Goal: Entertainment & Leisure: Browse casually

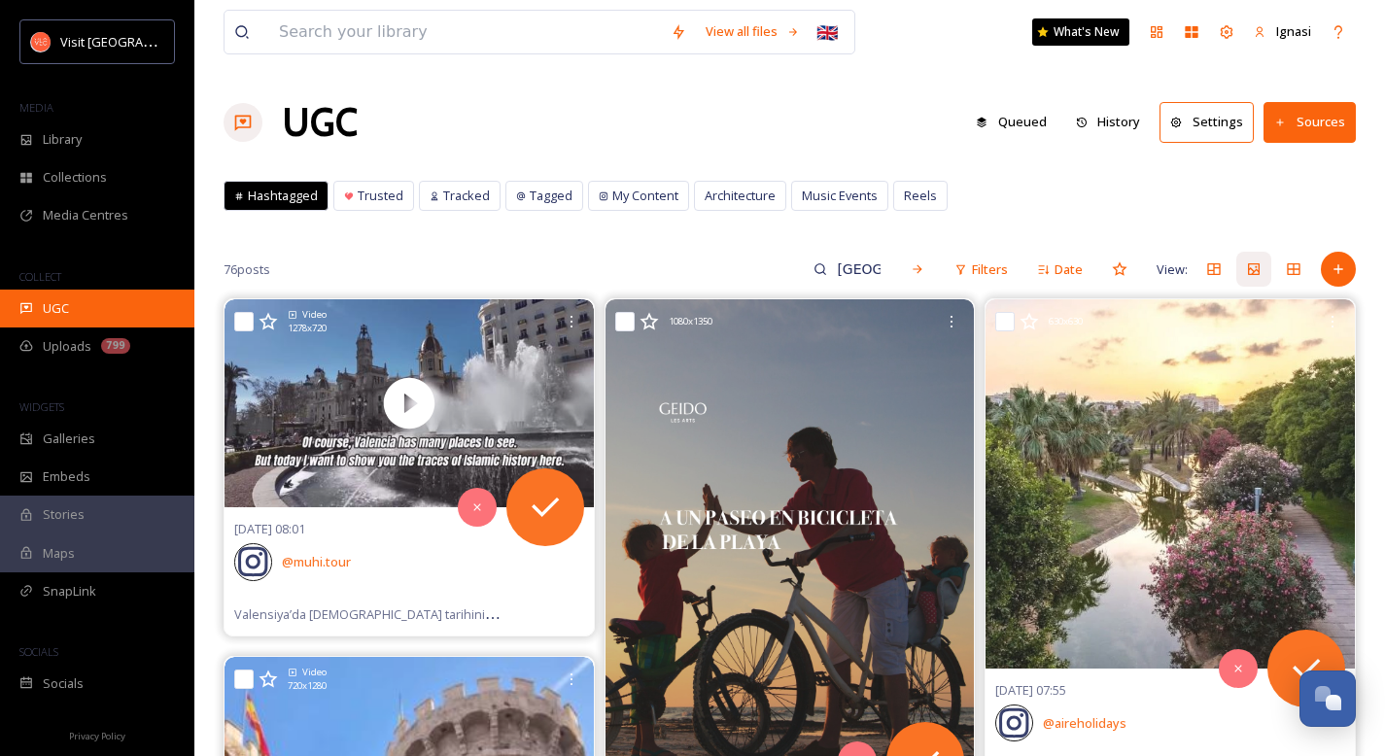
scroll to position [7674, 0]
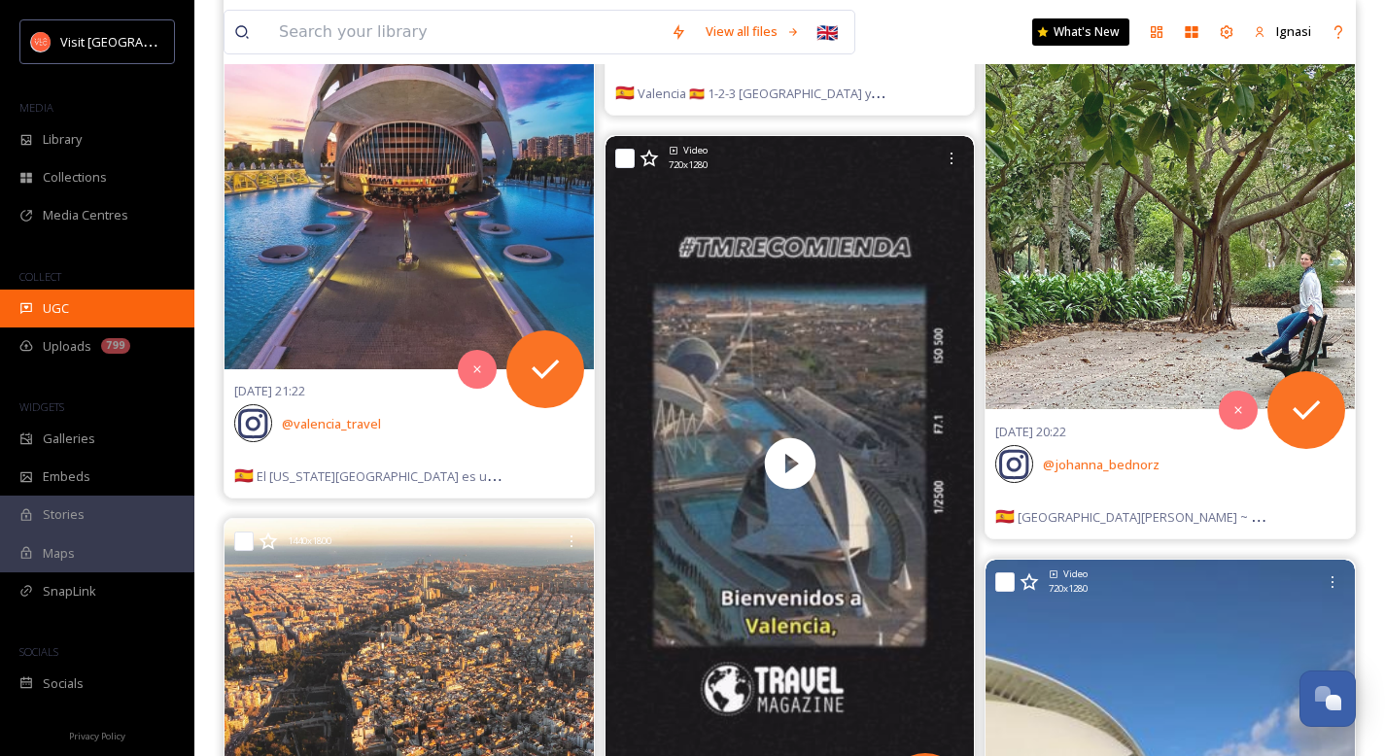
click at [73, 318] on div "UGC" at bounding box center [97, 309] width 194 height 38
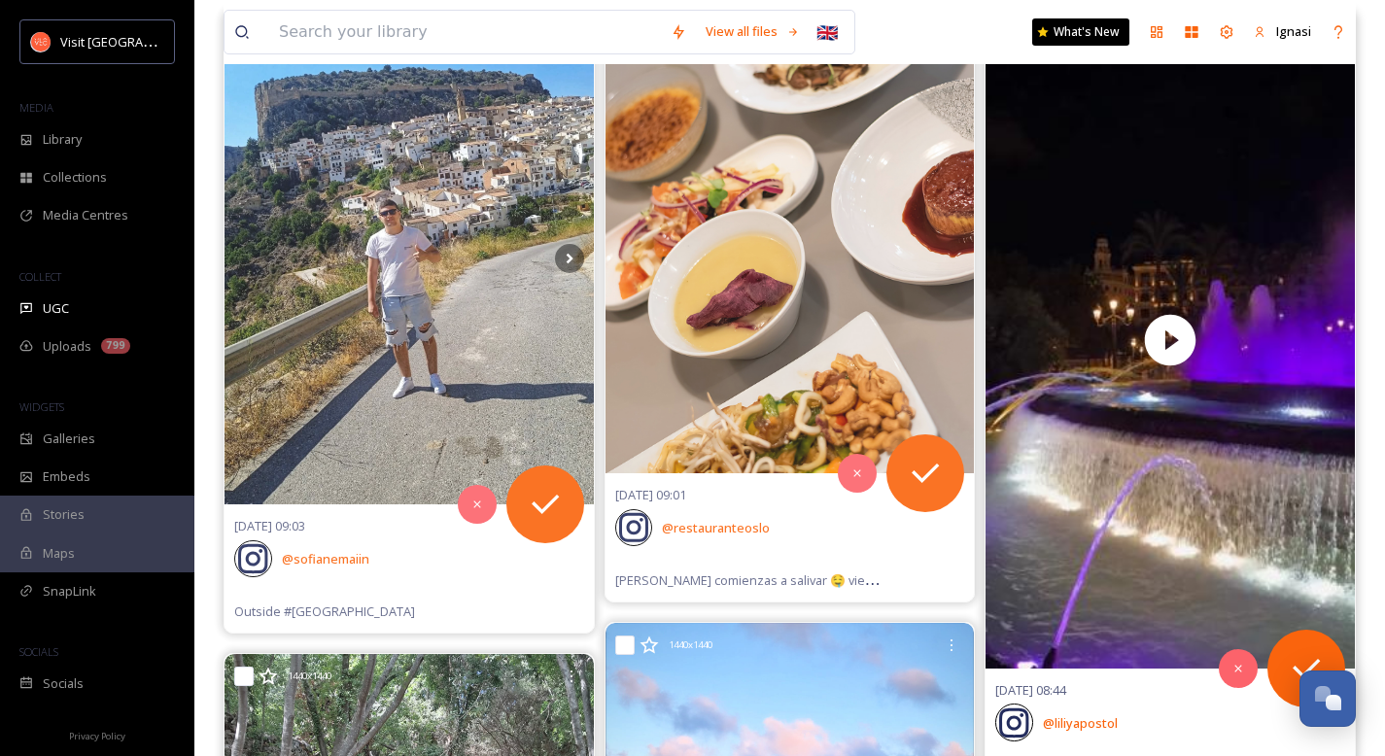
scroll to position [315, 0]
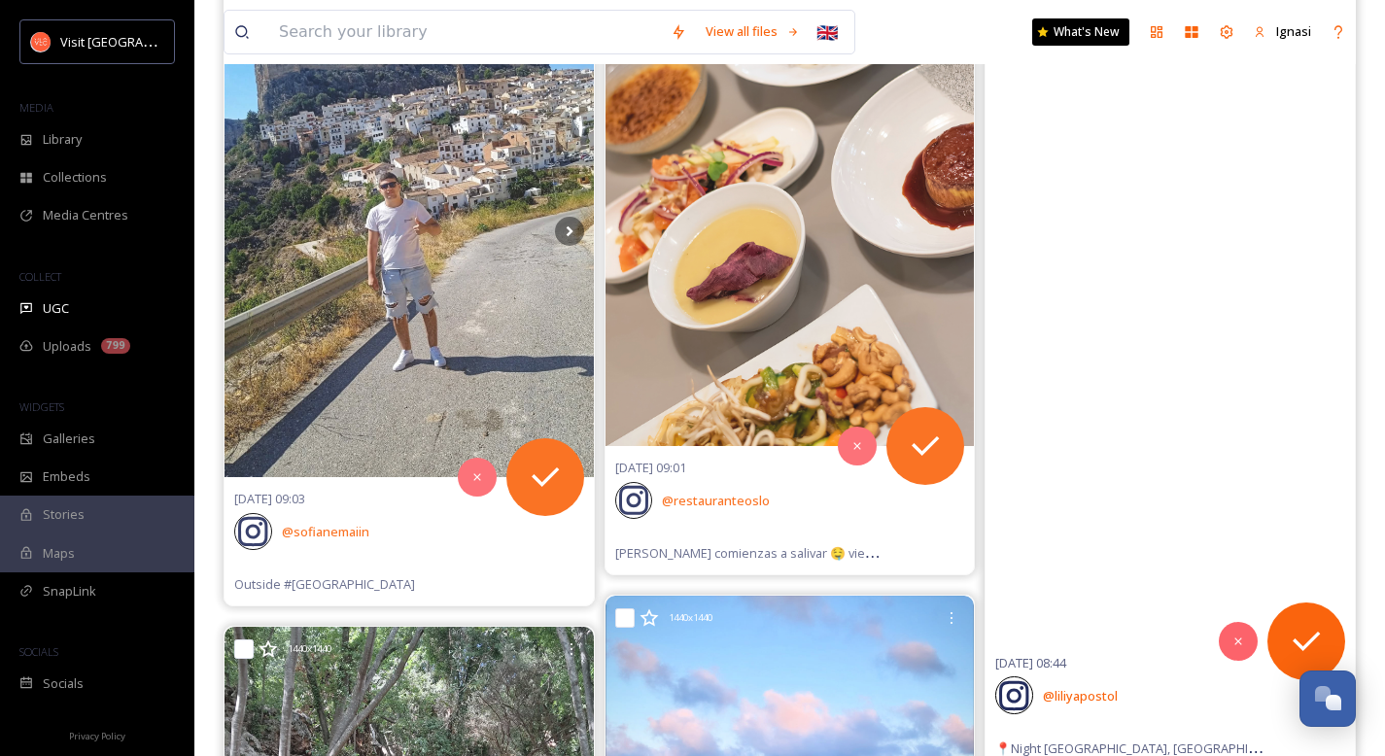
click at [1175, 486] on video "📍Night Valencia, Spain\a#Valencia #España #ValenciaSpain #SpainTravel" at bounding box center [1169, 312] width 369 height 657
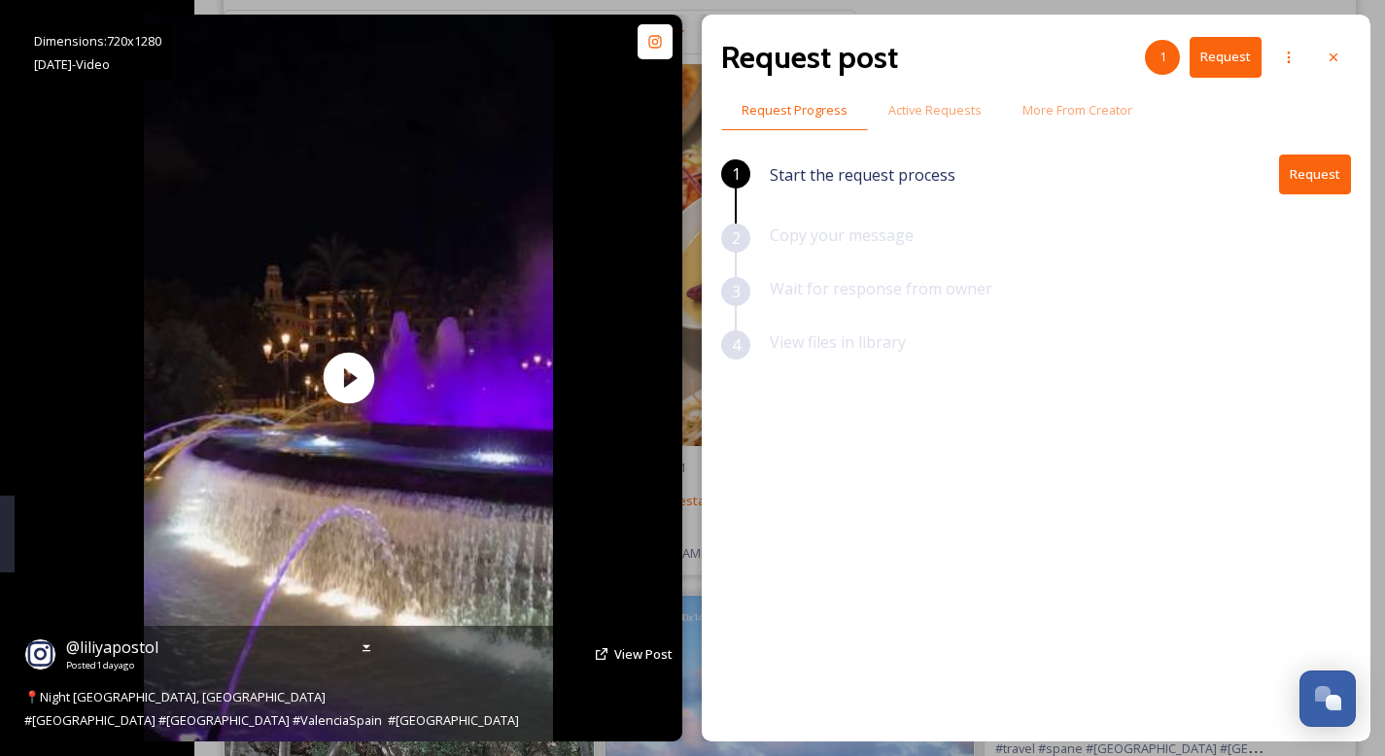
click at [561, 452] on div "Dimensions: 720 x [DATE] - Video @ liliyapostol Posted [DATE] View Post 📍Night …" at bounding box center [349, 378] width 668 height 727
click at [638, 650] on span "View Post" at bounding box center [643, 653] width 58 height 17
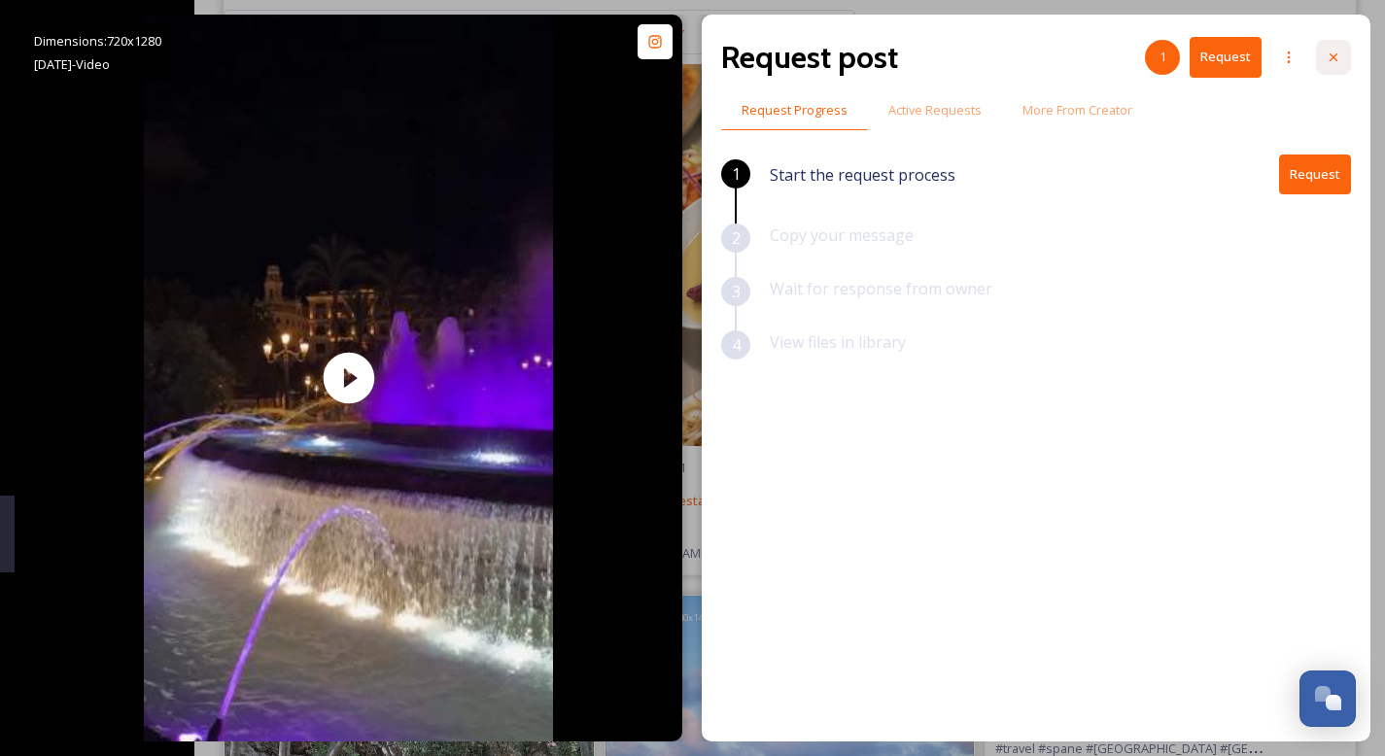
click at [1330, 65] on div at bounding box center [1333, 57] width 35 height 35
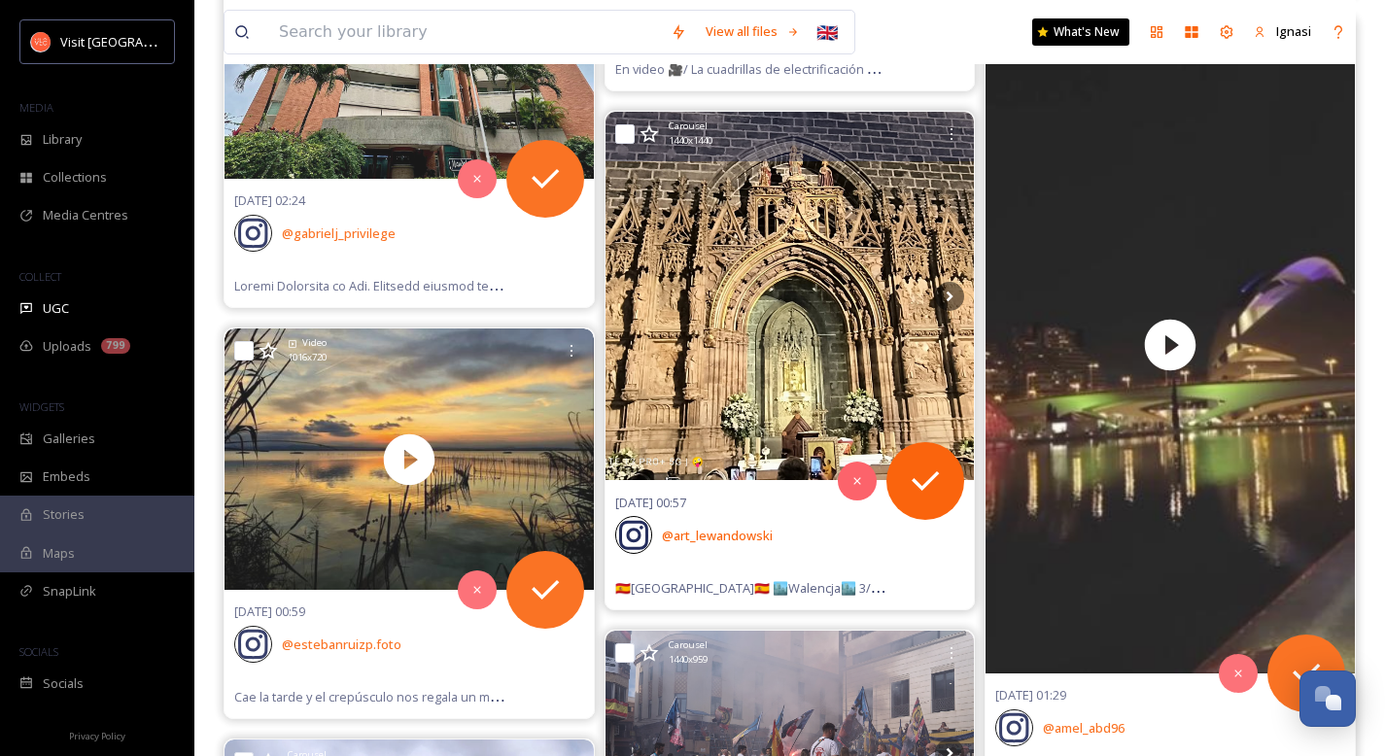
scroll to position [4251, 0]
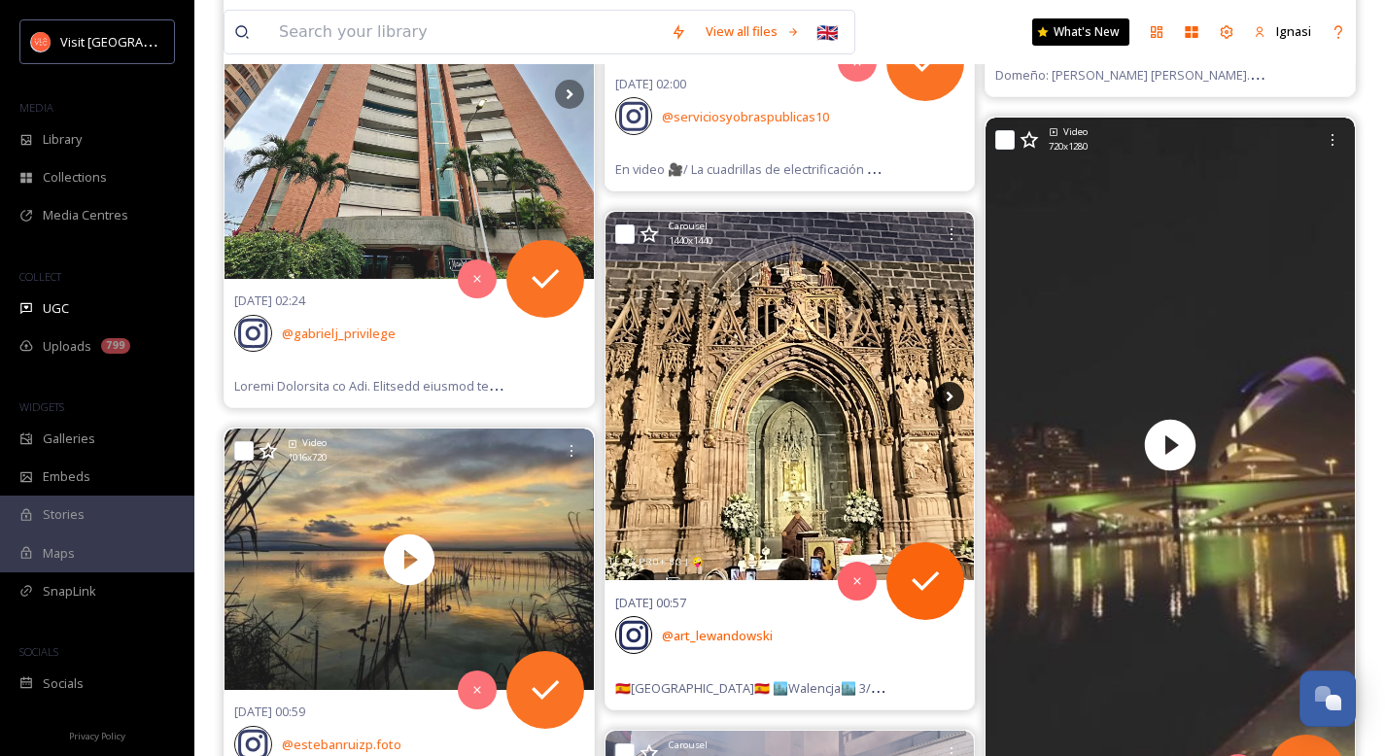
click at [957, 395] on icon at bounding box center [949, 396] width 29 height 29
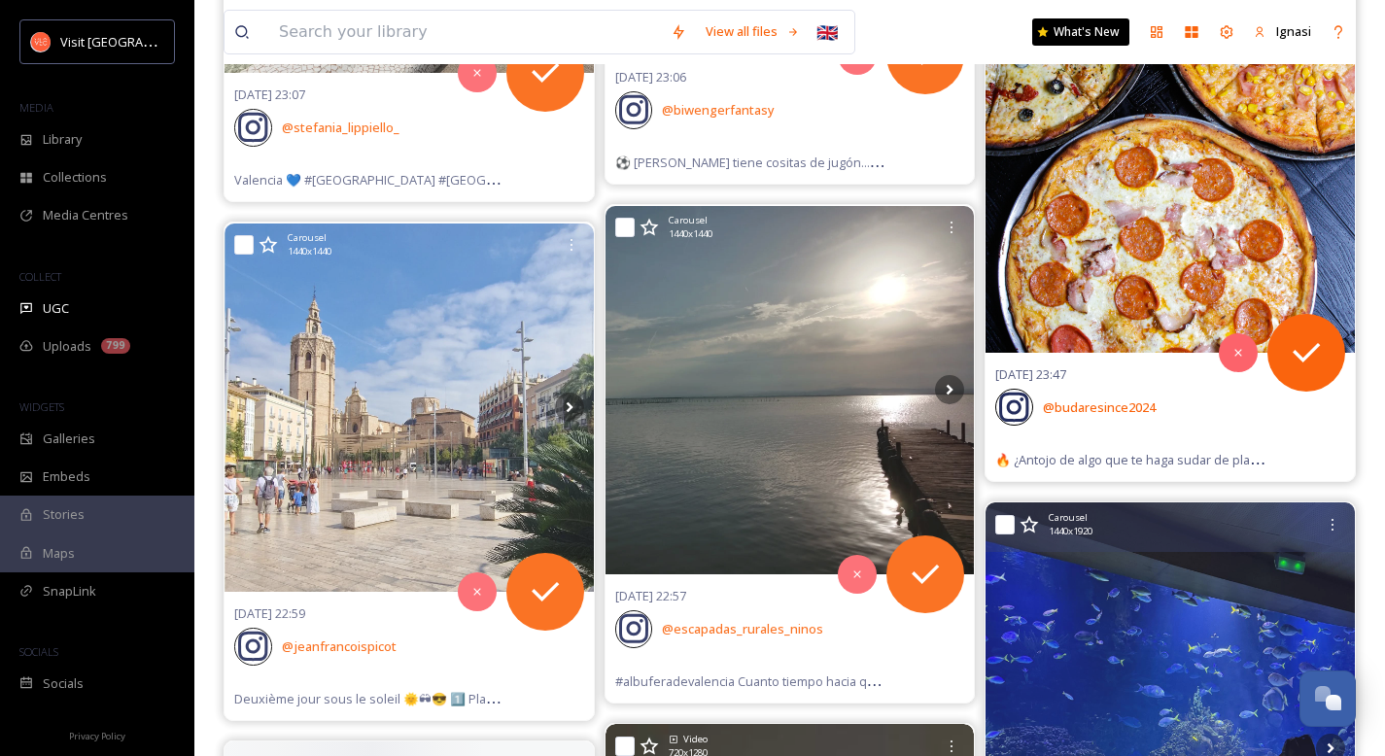
scroll to position [7819, 0]
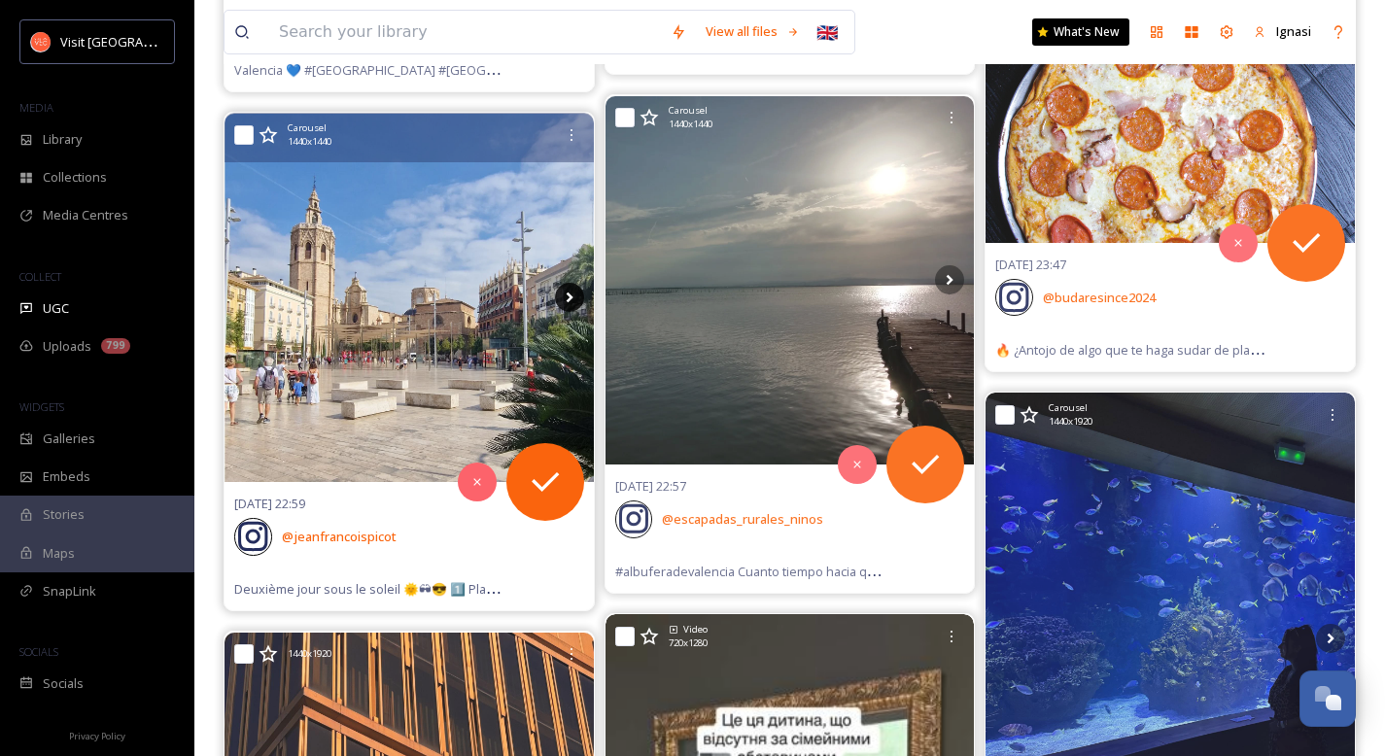
click at [570, 301] on icon at bounding box center [569, 297] width 29 height 29
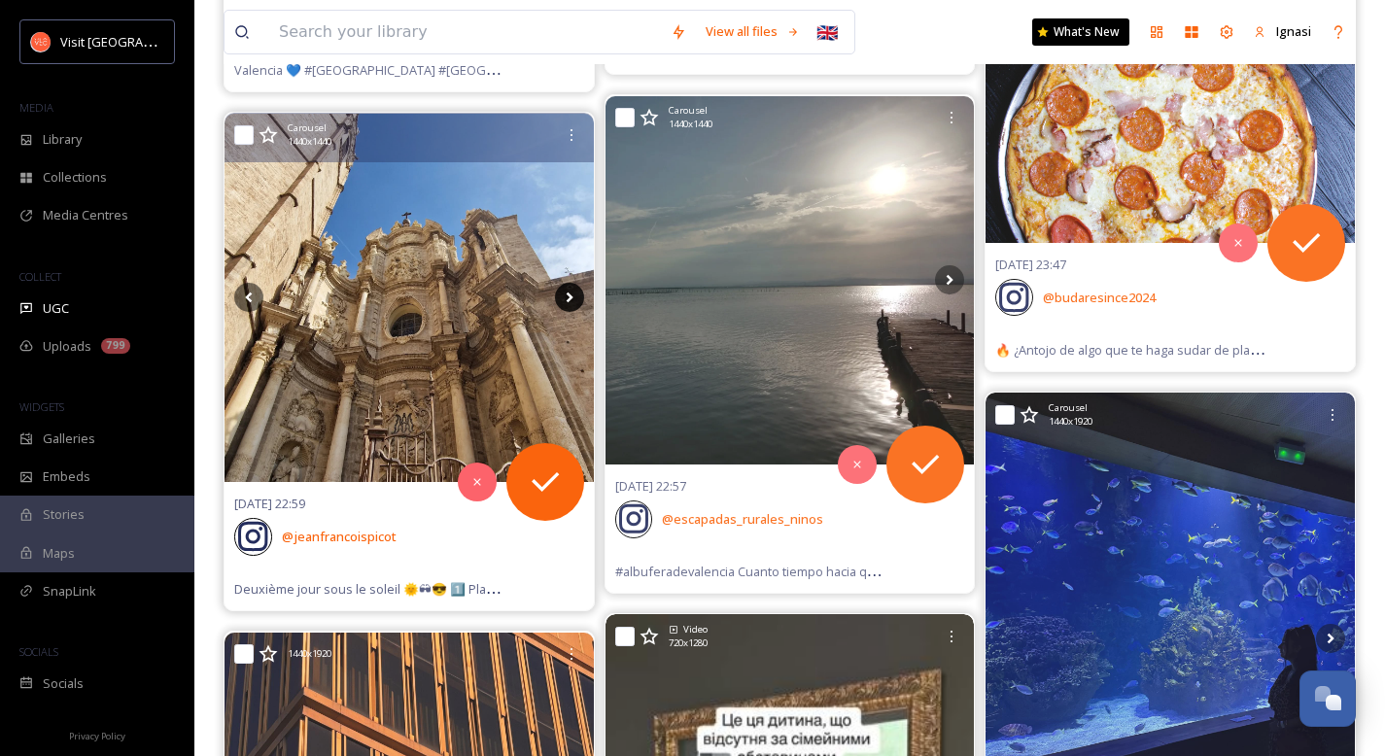
click at [570, 301] on icon at bounding box center [569, 297] width 29 height 29
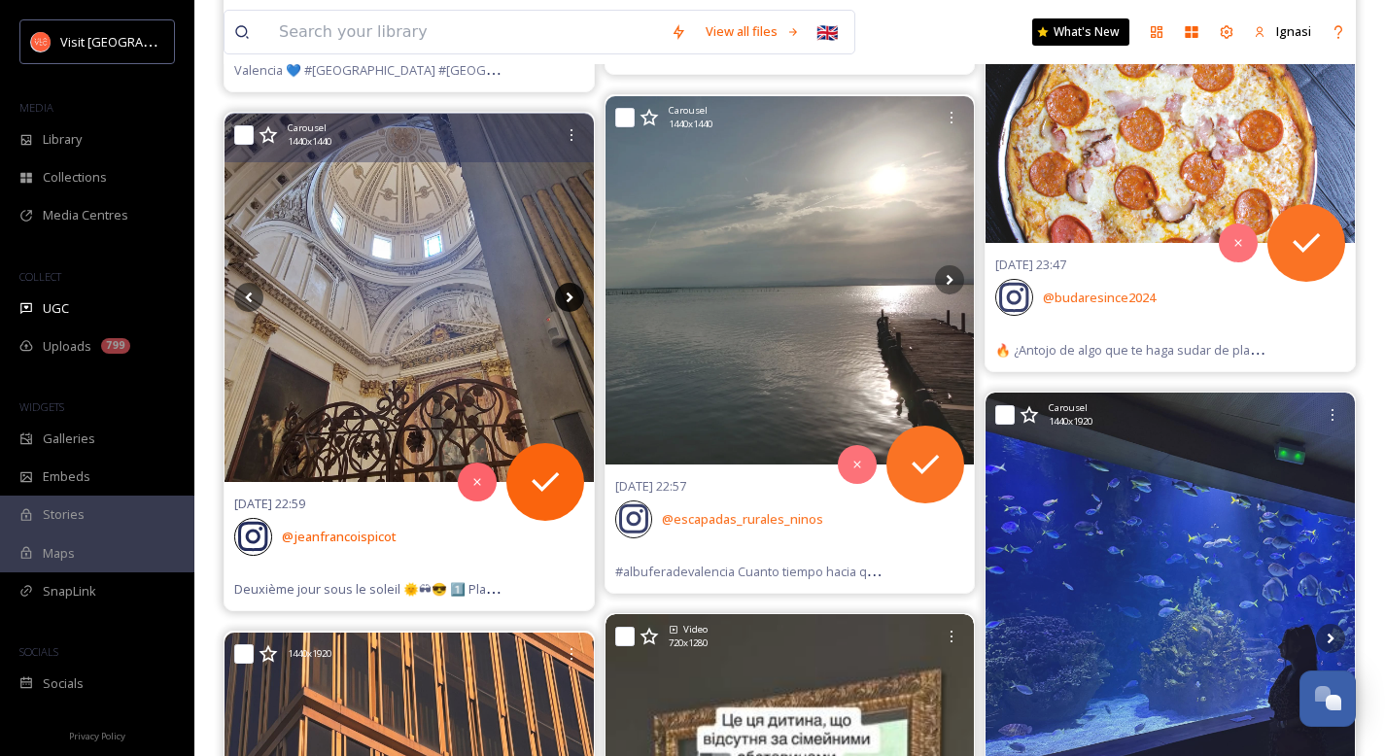
click at [570, 301] on icon at bounding box center [569, 297] width 29 height 29
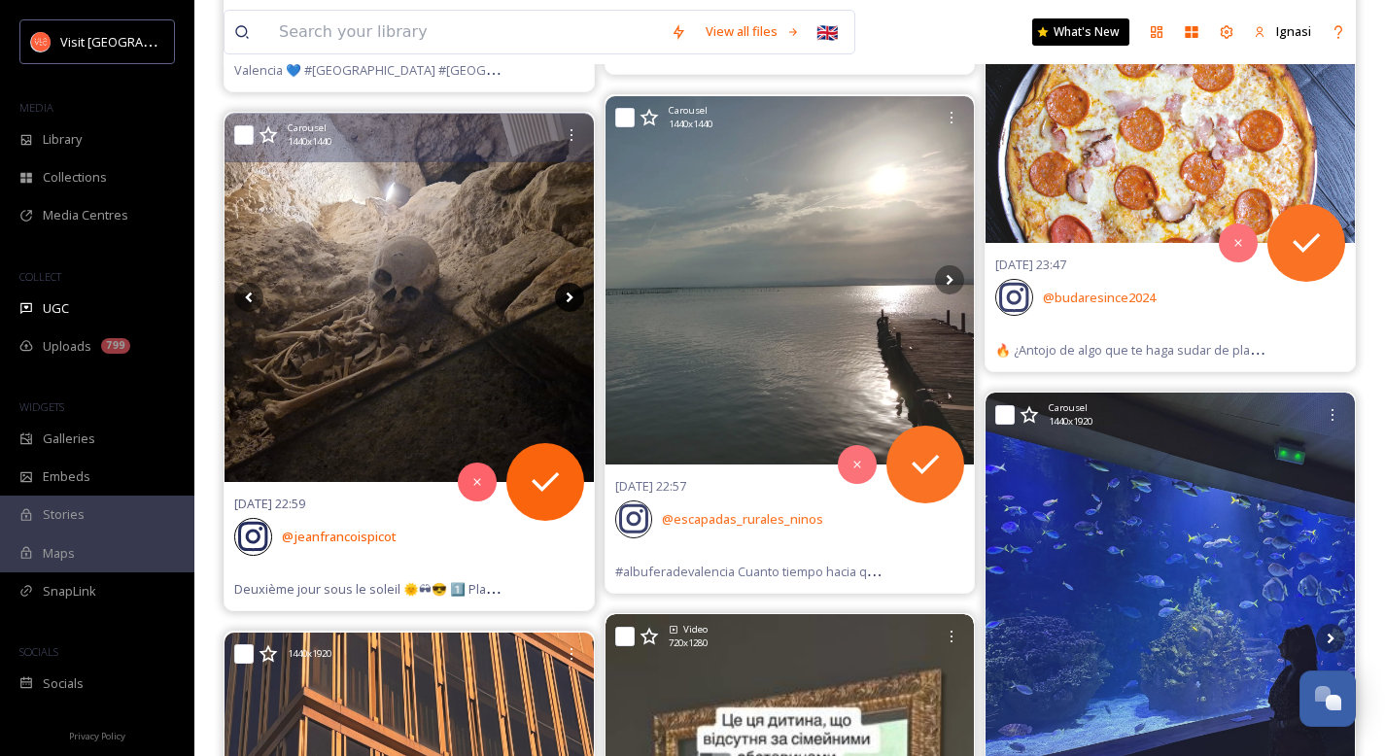
click at [570, 301] on icon at bounding box center [569, 297] width 29 height 29
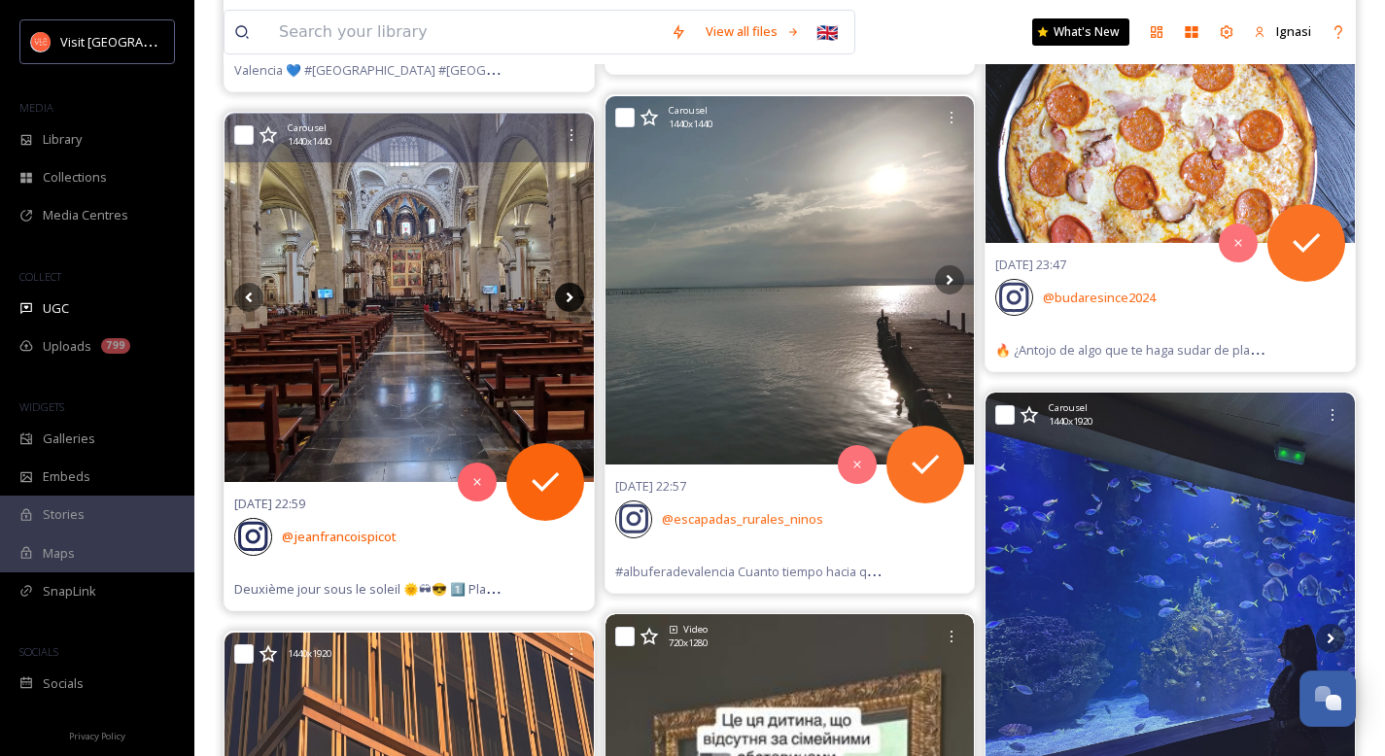
click at [570, 301] on icon at bounding box center [569, 297] width 29 height 29
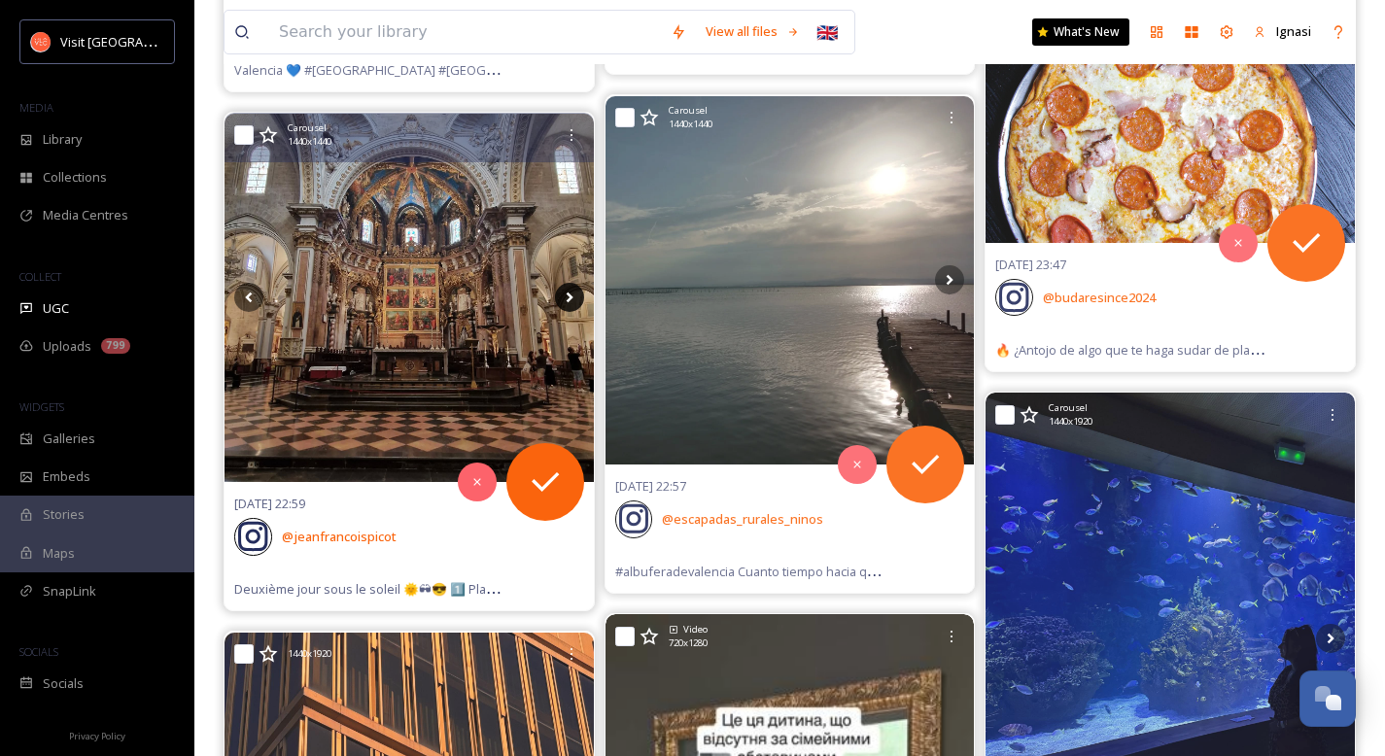
click at [570, 301] on icon at bounding box center [569, 297] width 29 height 29
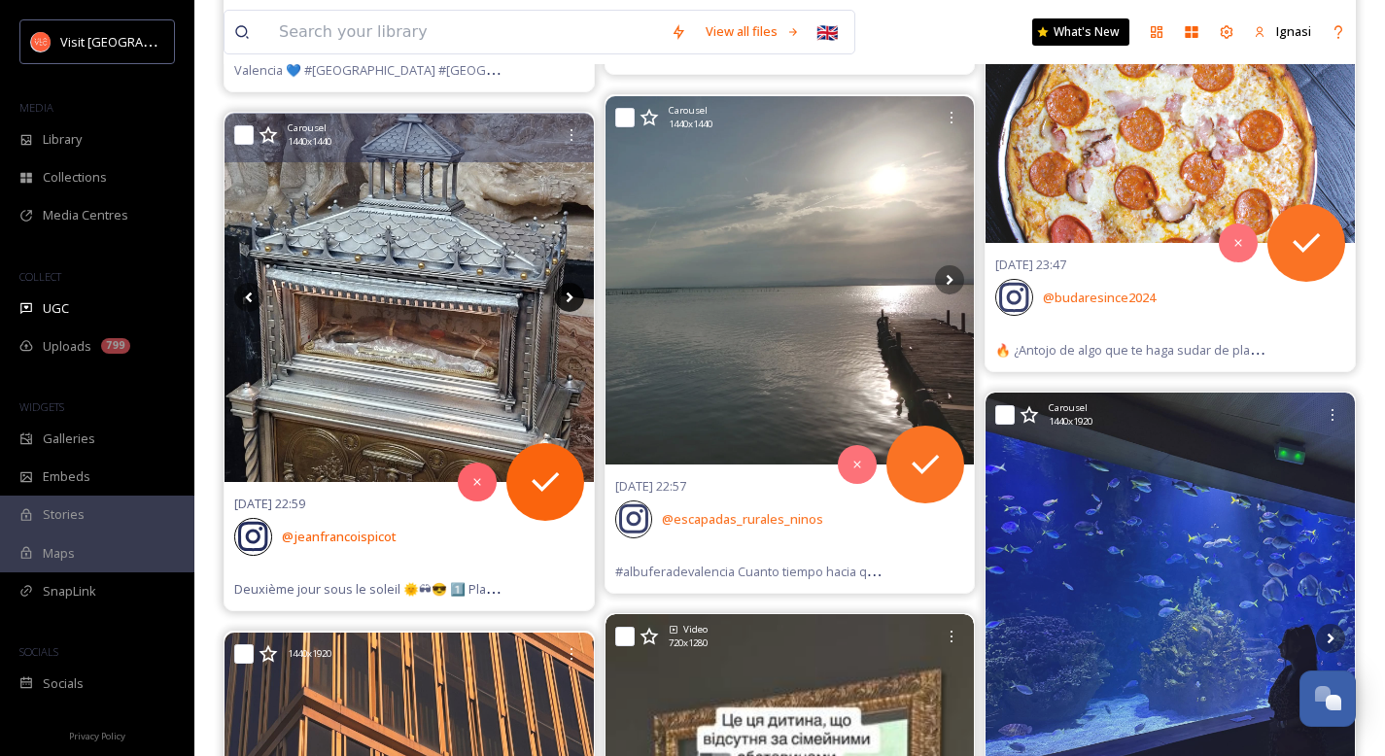
click at [570, 301] on icon at bounding box center [569, 297] width 29 height 29
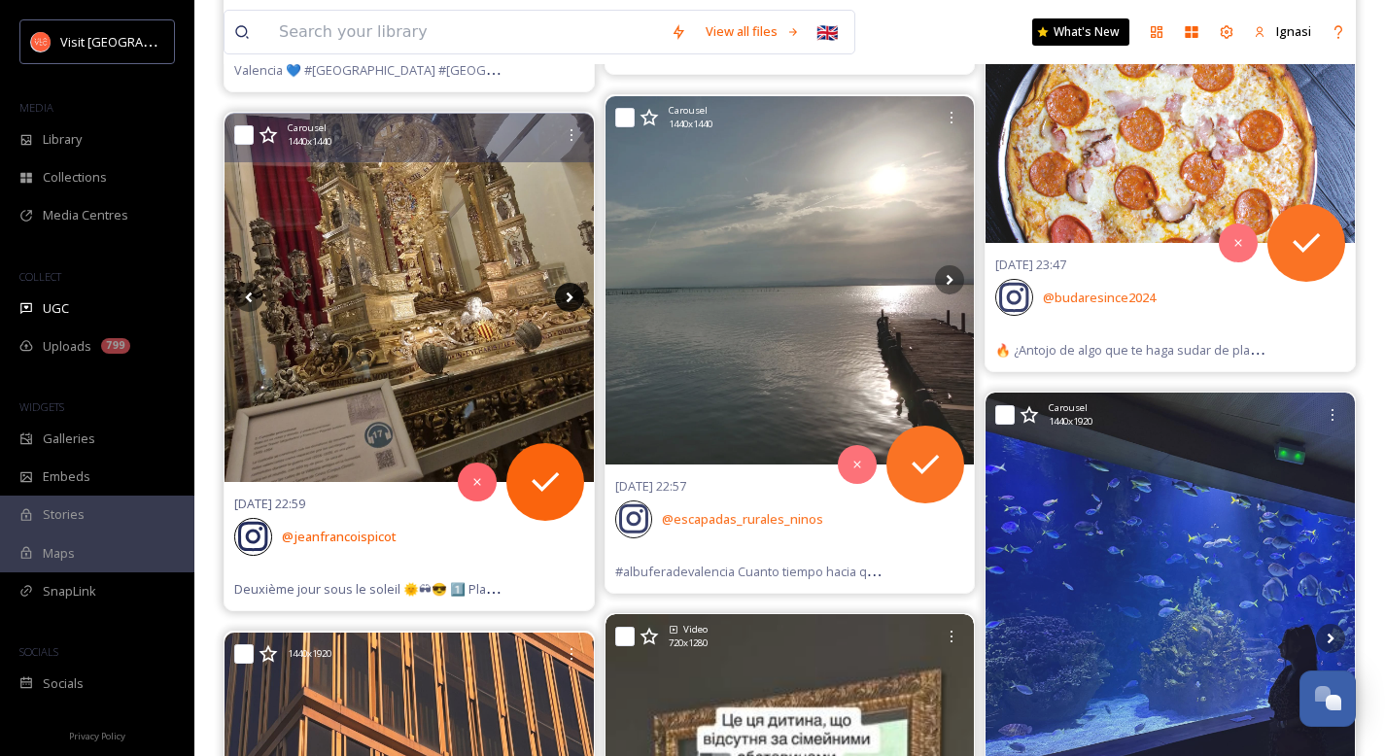
click at [570, 301] on icon at bounding box center [569, 297] width 29 height 29
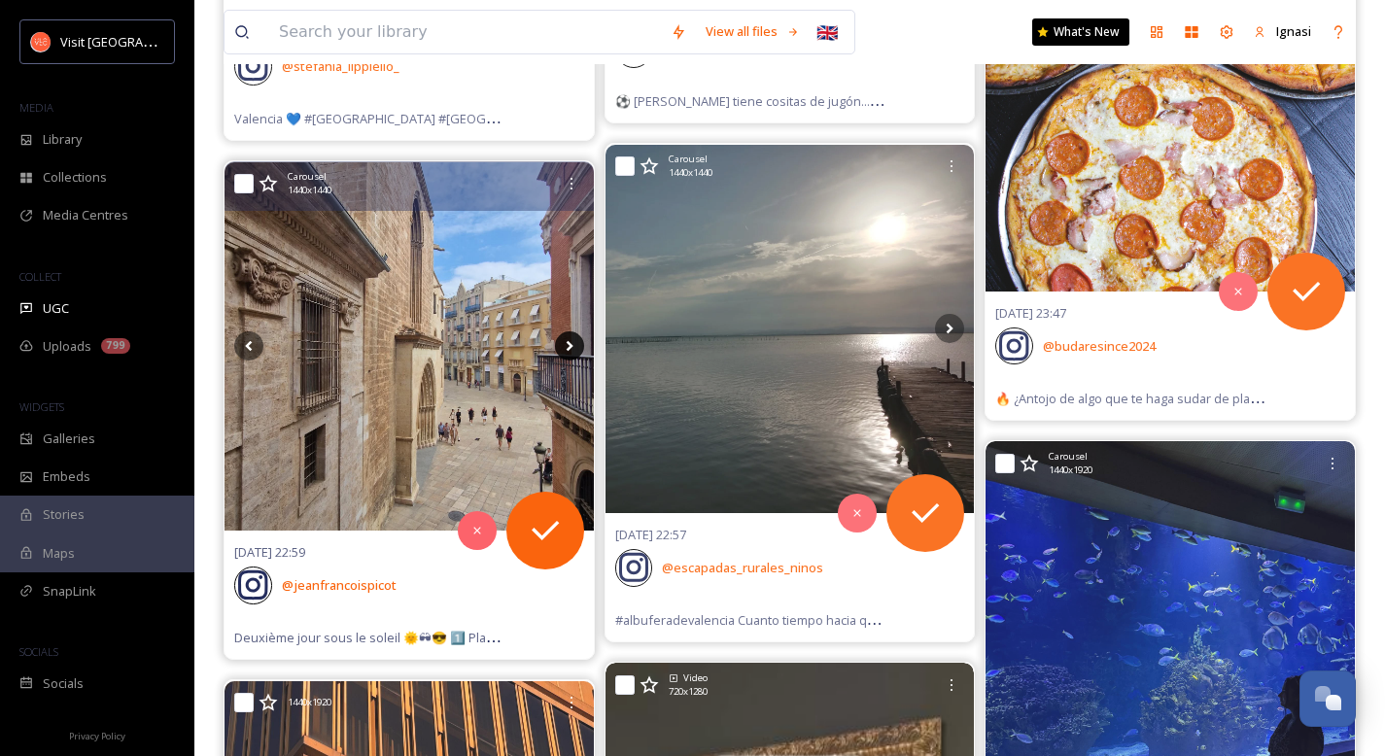
scroll to position [7761, 0]
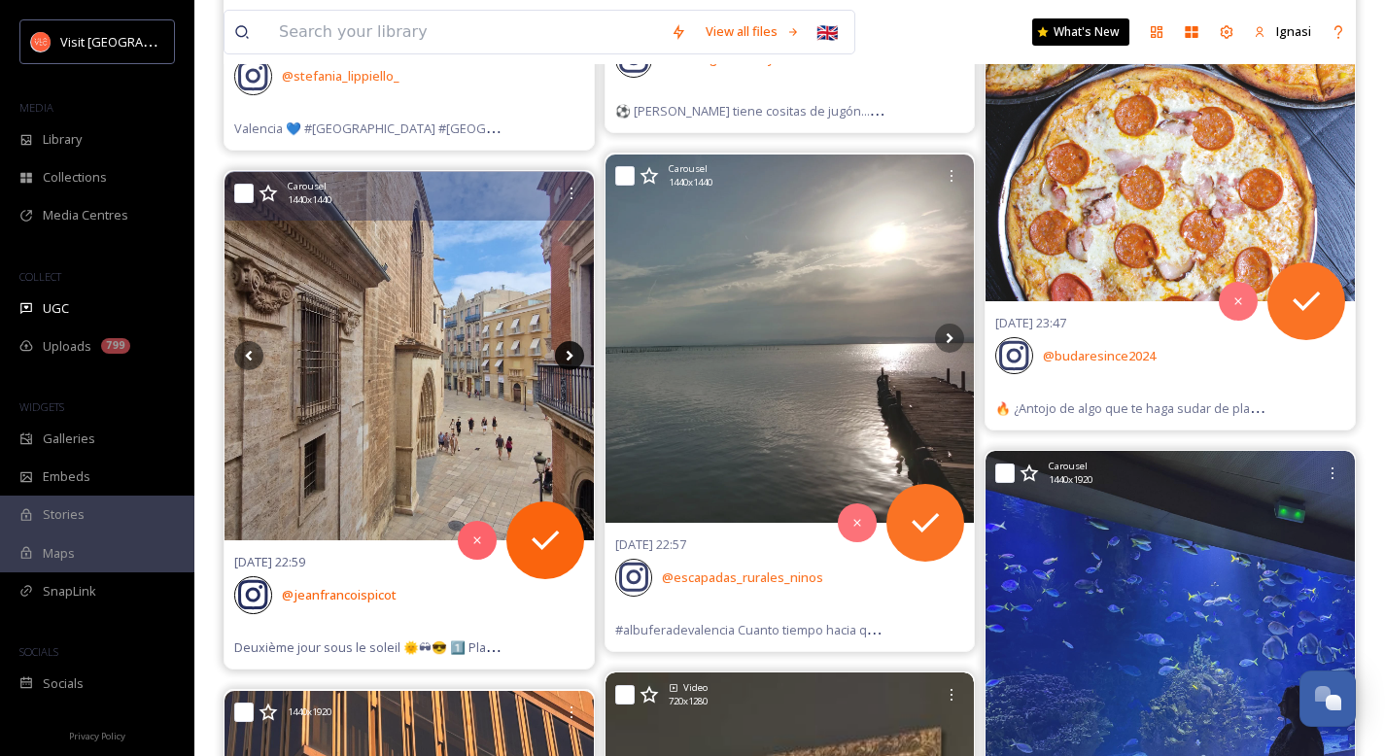
click at [570, 353] on icon at bounding box center [569, 355] width 29 height 29
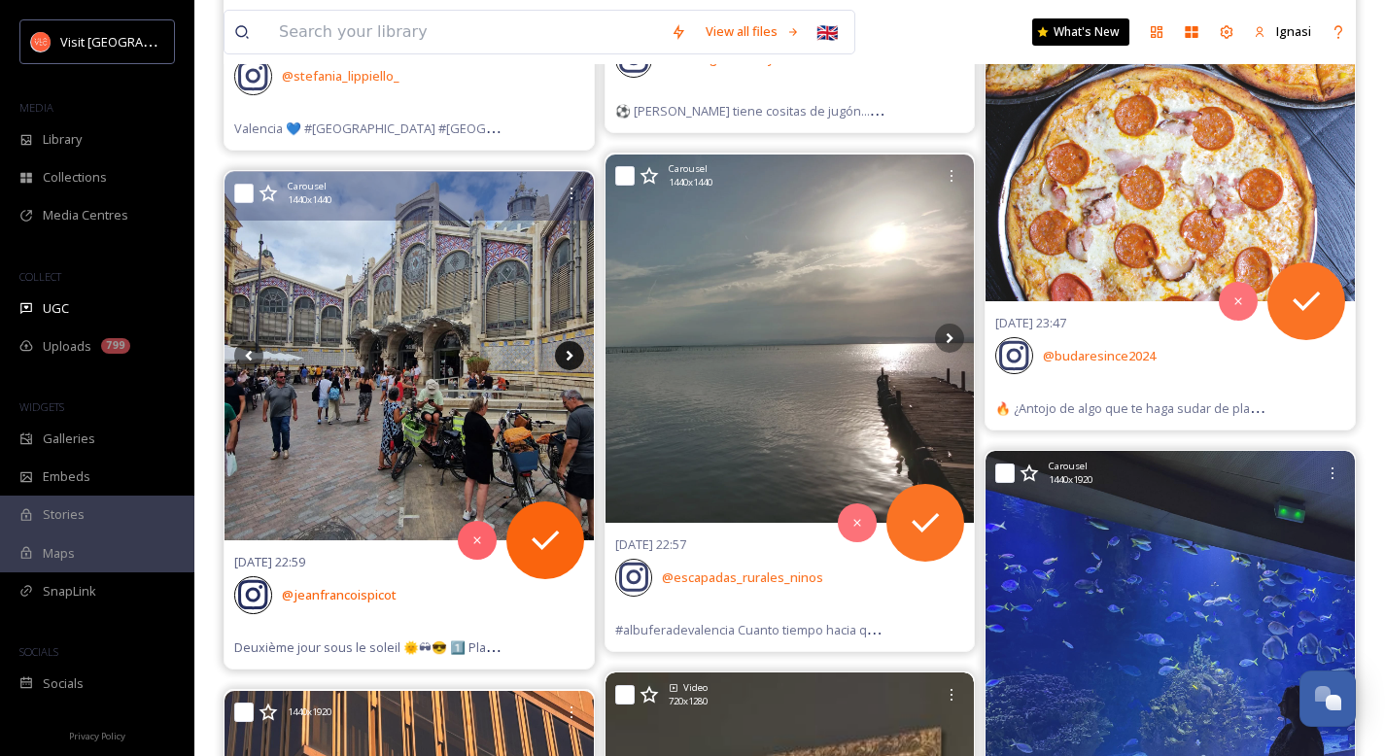
click at [570, 353] on icon at bounding box center [569, 355] width 29 height 29
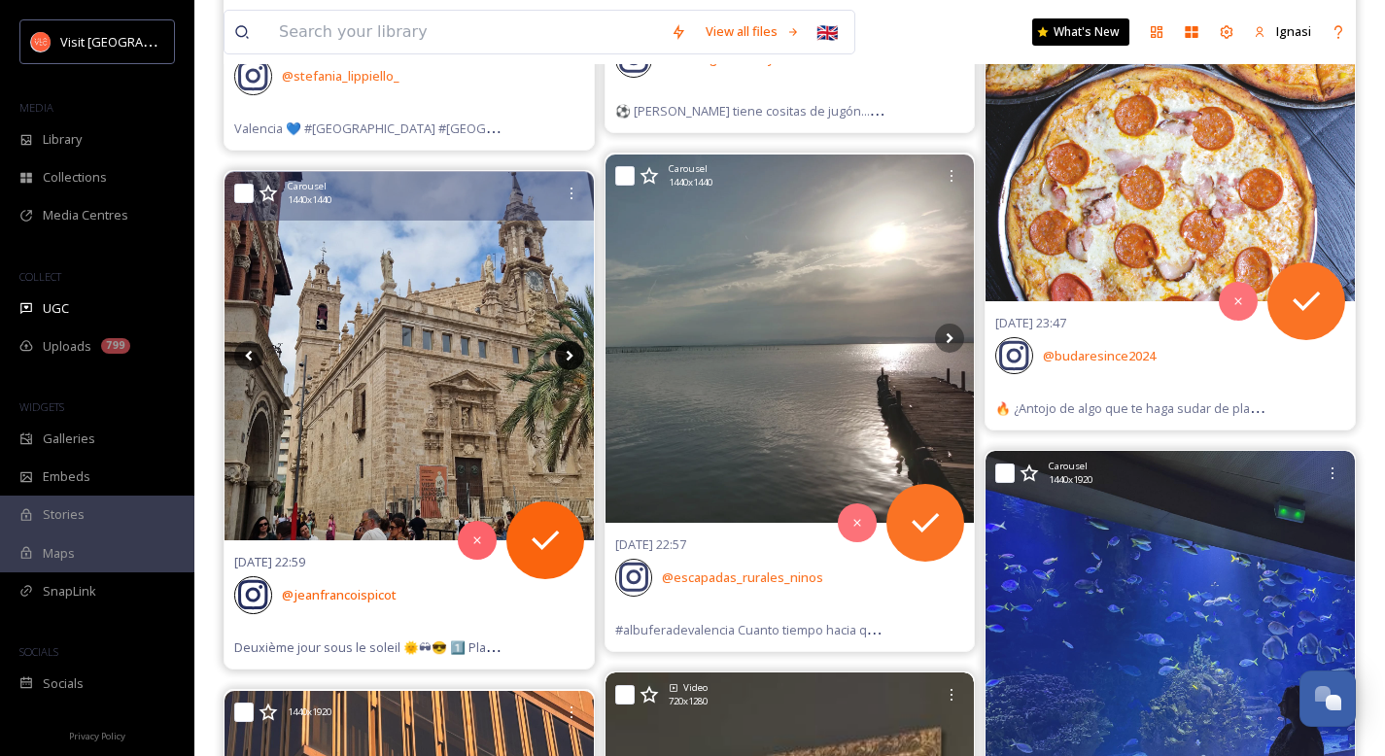
click at [570, 353] on icon at bounding box center [569, 355] width 29 height 29
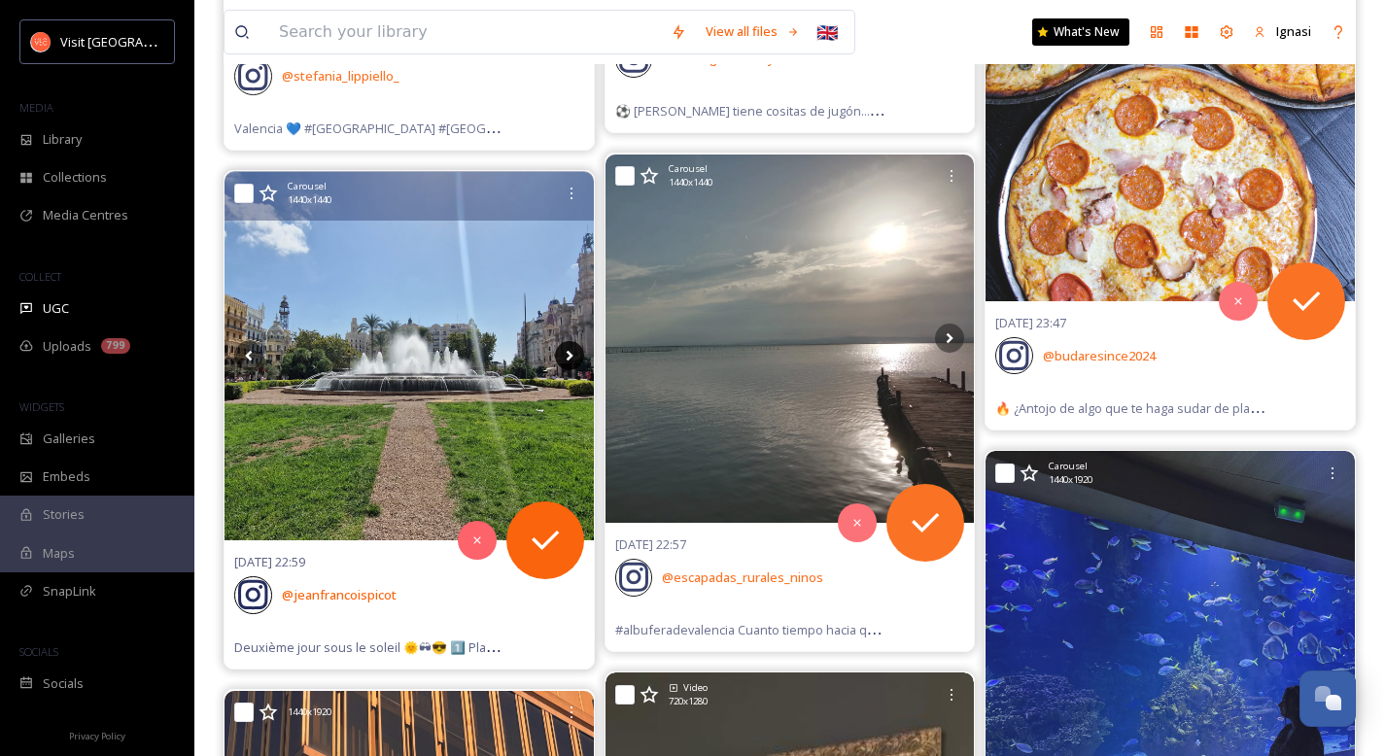
click at [570, 353] on icon at bounding box center [569, 355] width 29 height 29
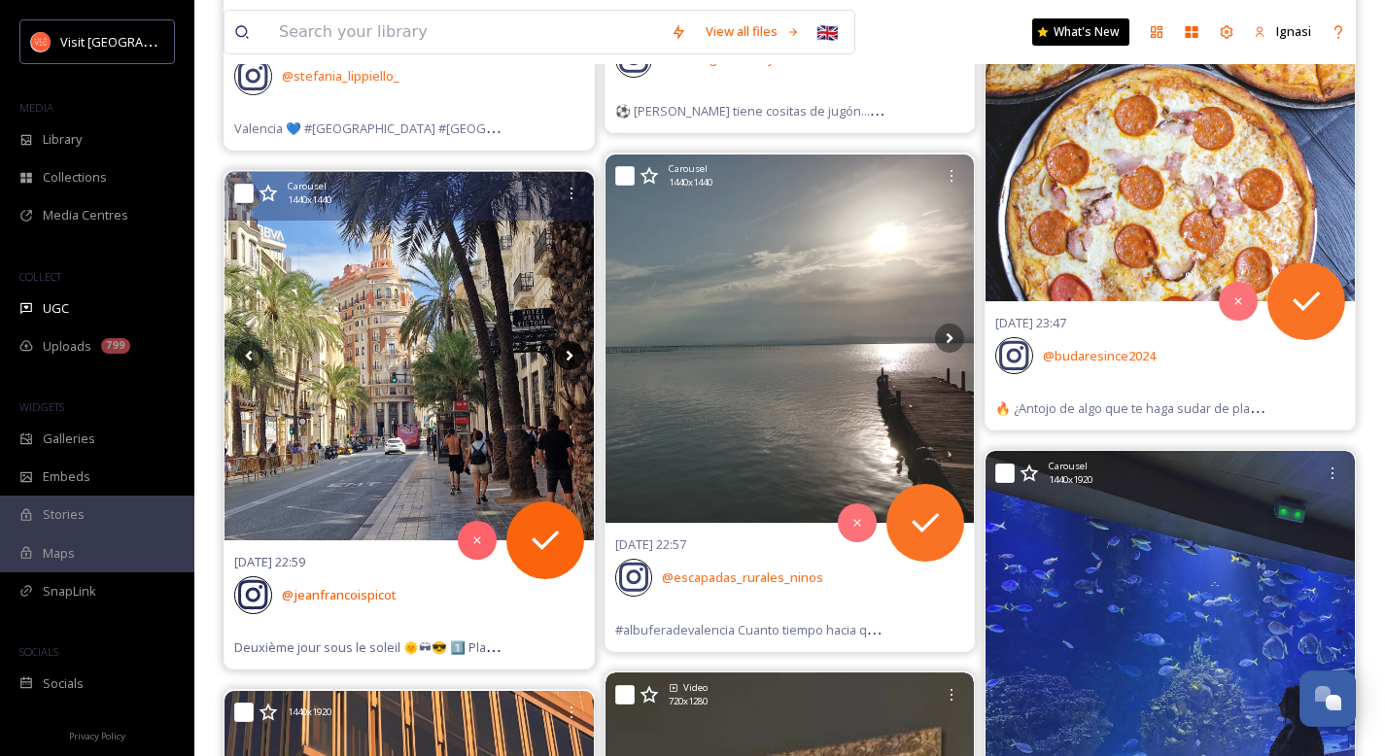
click at [570, 353] on icon at bounding box center [569, 355] width 29 height 29
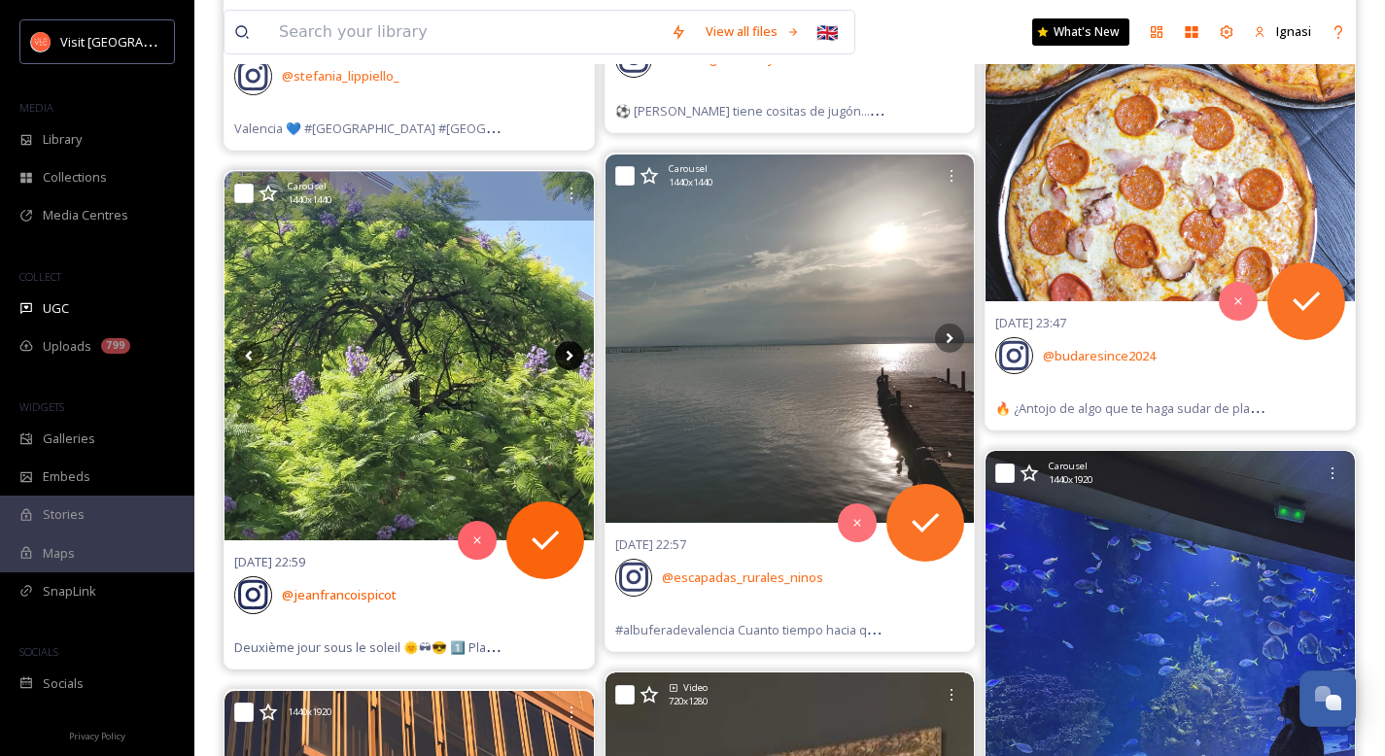
click at [570, 353] on icon at bounding box center [569, 355] width 29 height 29
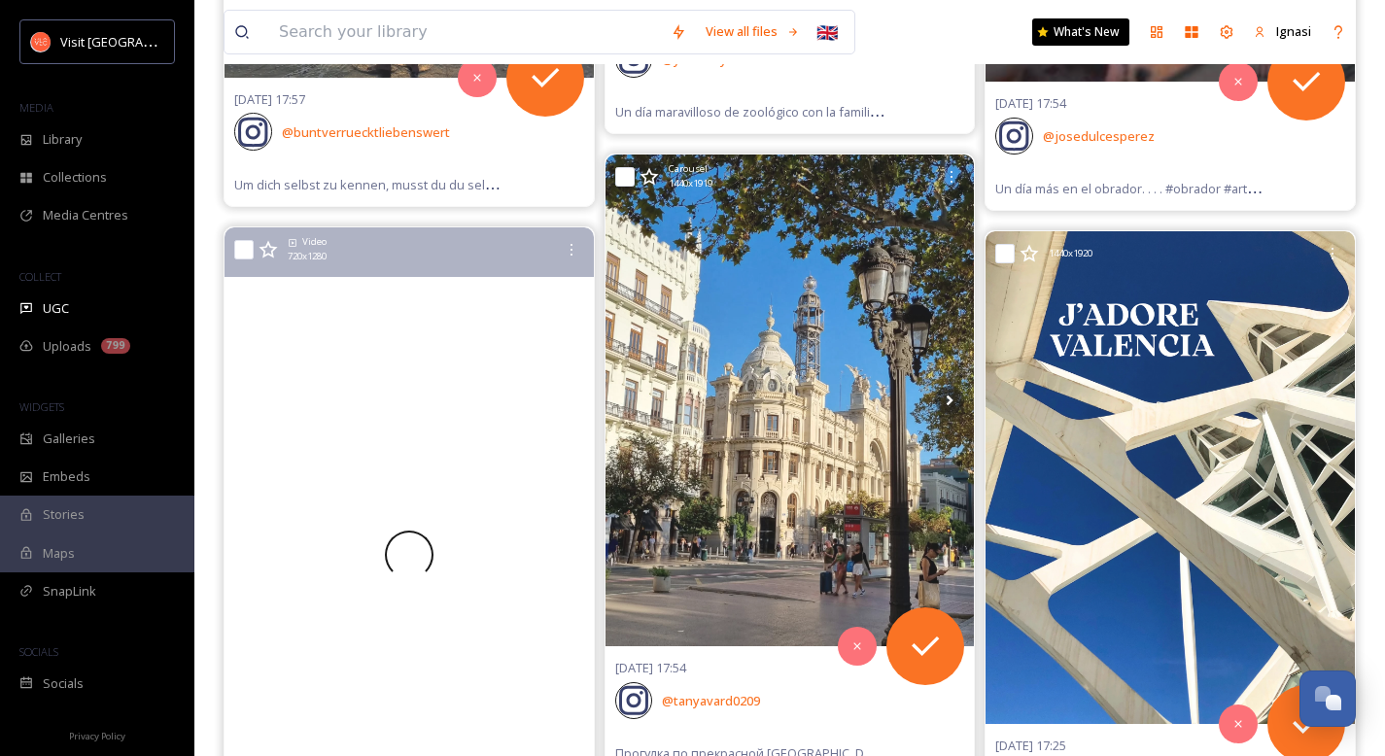
scroll to position [18694, 0]
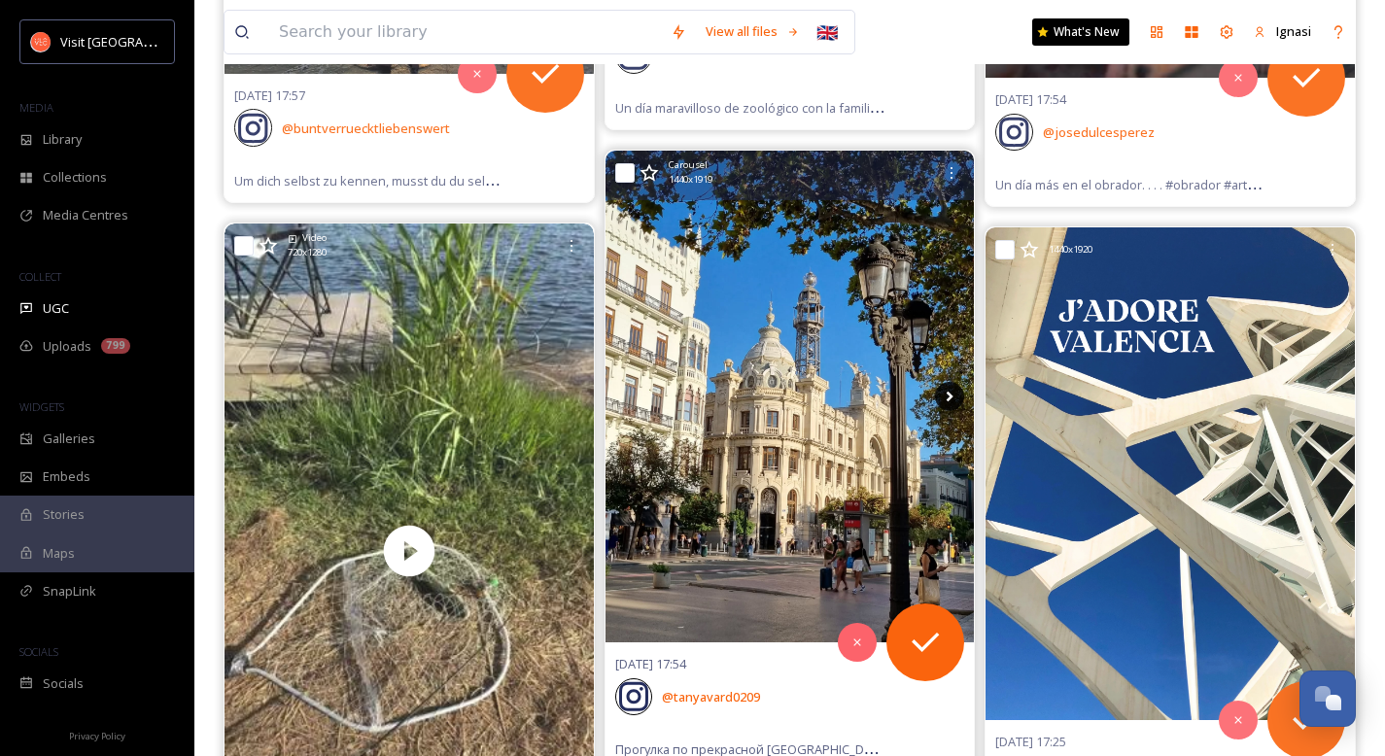
click at [950, 396] on icon at bounding box center [950, 397] width 7 height 11
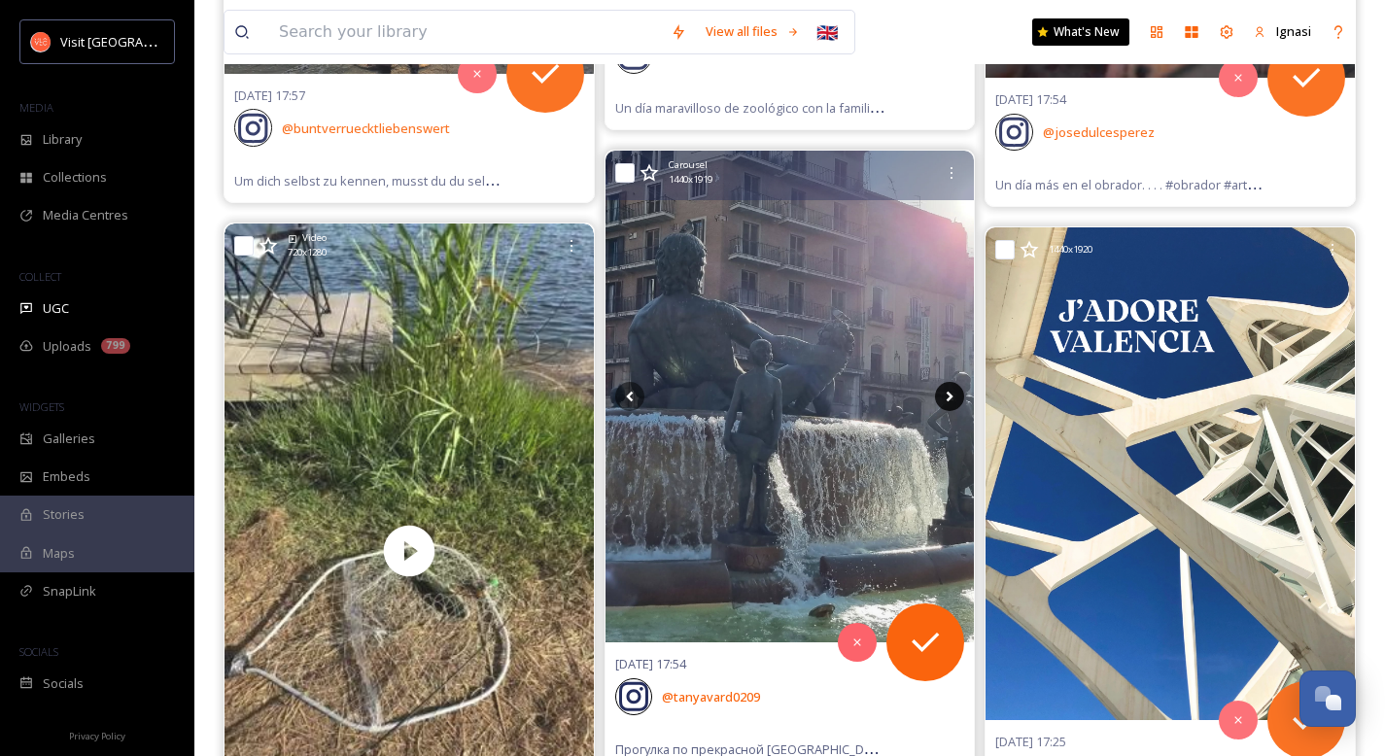
click at [950, 396] on icon at bounding box center [950, 397] width 7 height 11
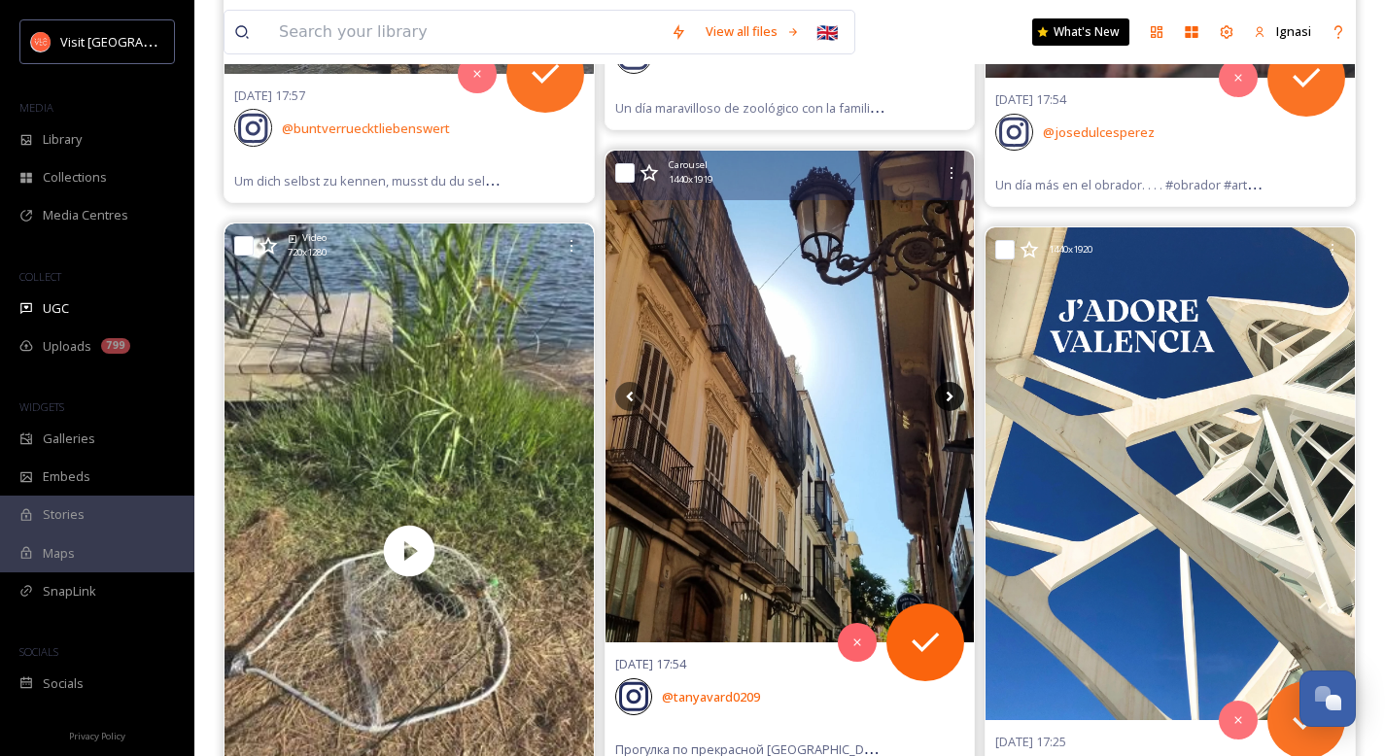
click at [950, 396] on icon at bounding box center [950, 397] width 7 height 11
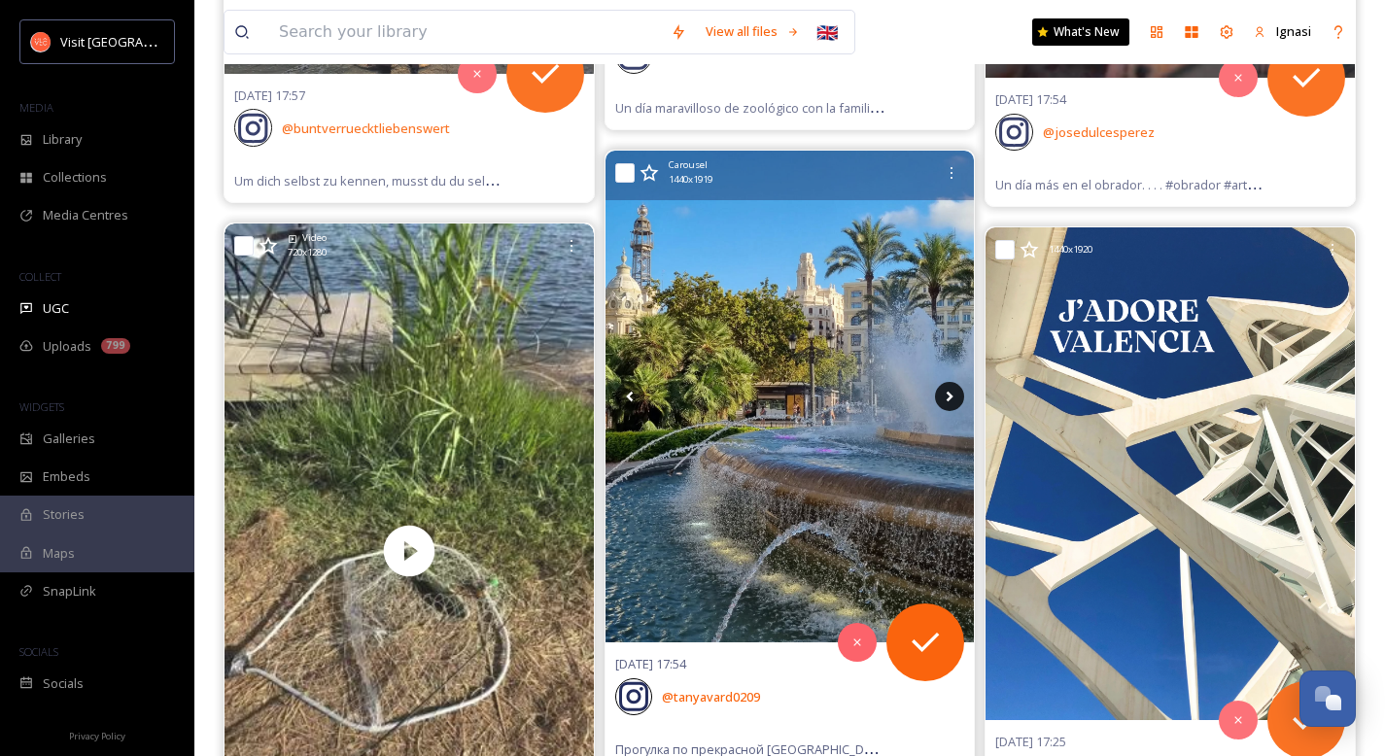
click at [950, 396] on icon at bounding box center [950, 397] width 7 height 11
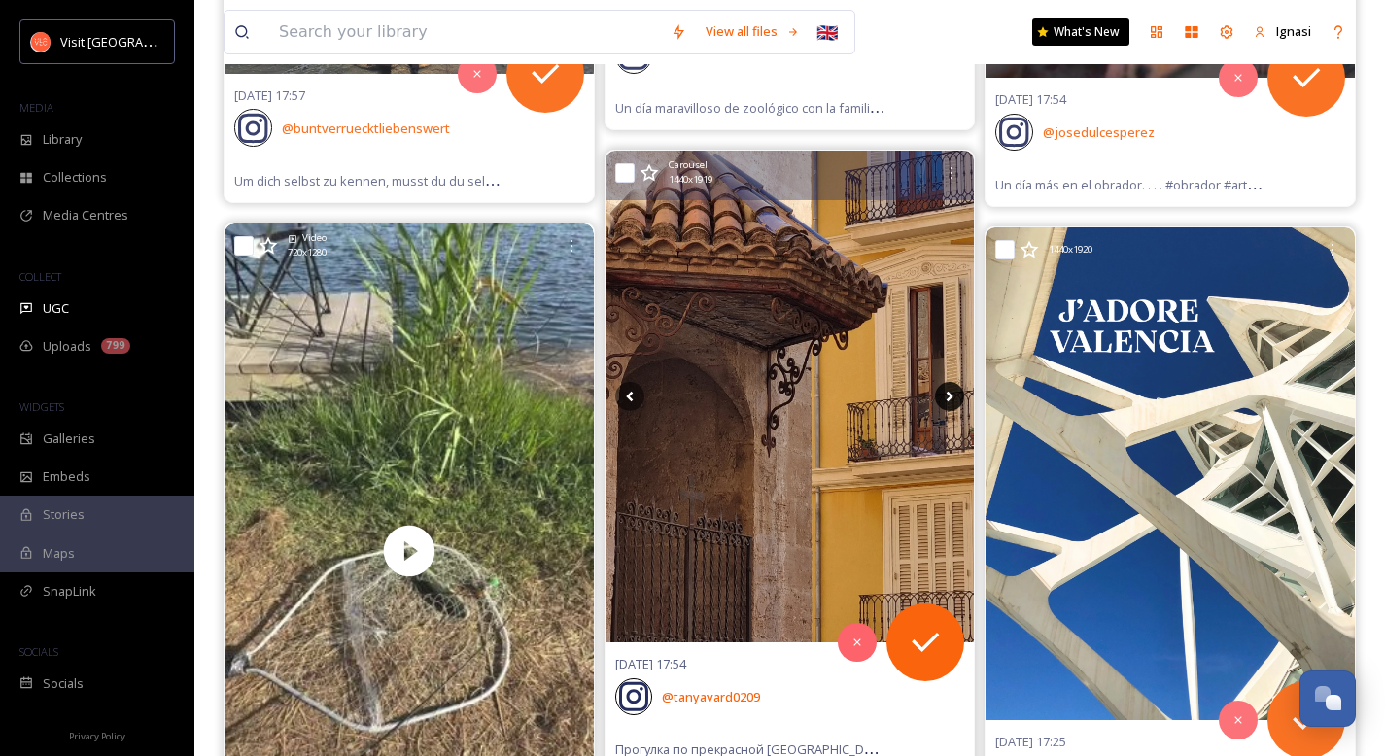
click at [950, 396] on icon at bounding box center [950, 397] width 7 height 11
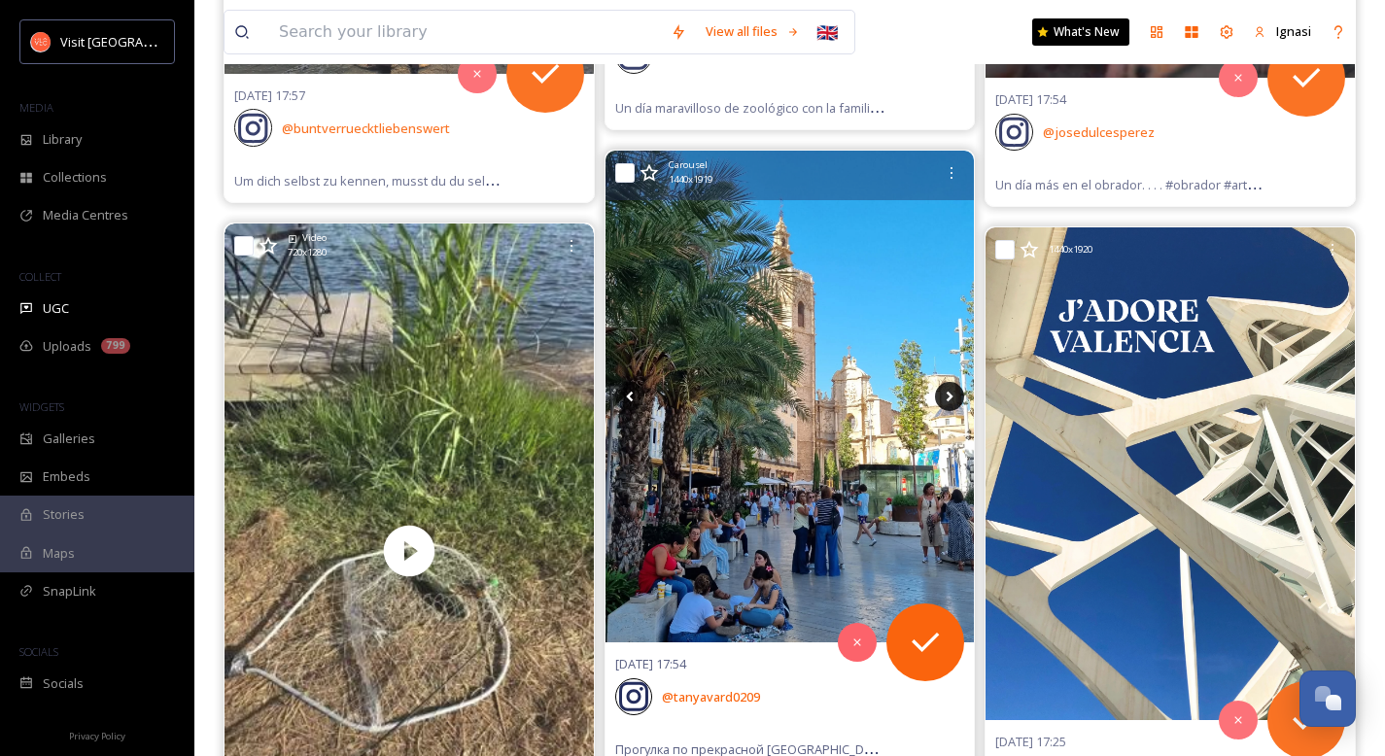
click at [950, 396] on icon at bounding box center [950, 397] width 7 height 11
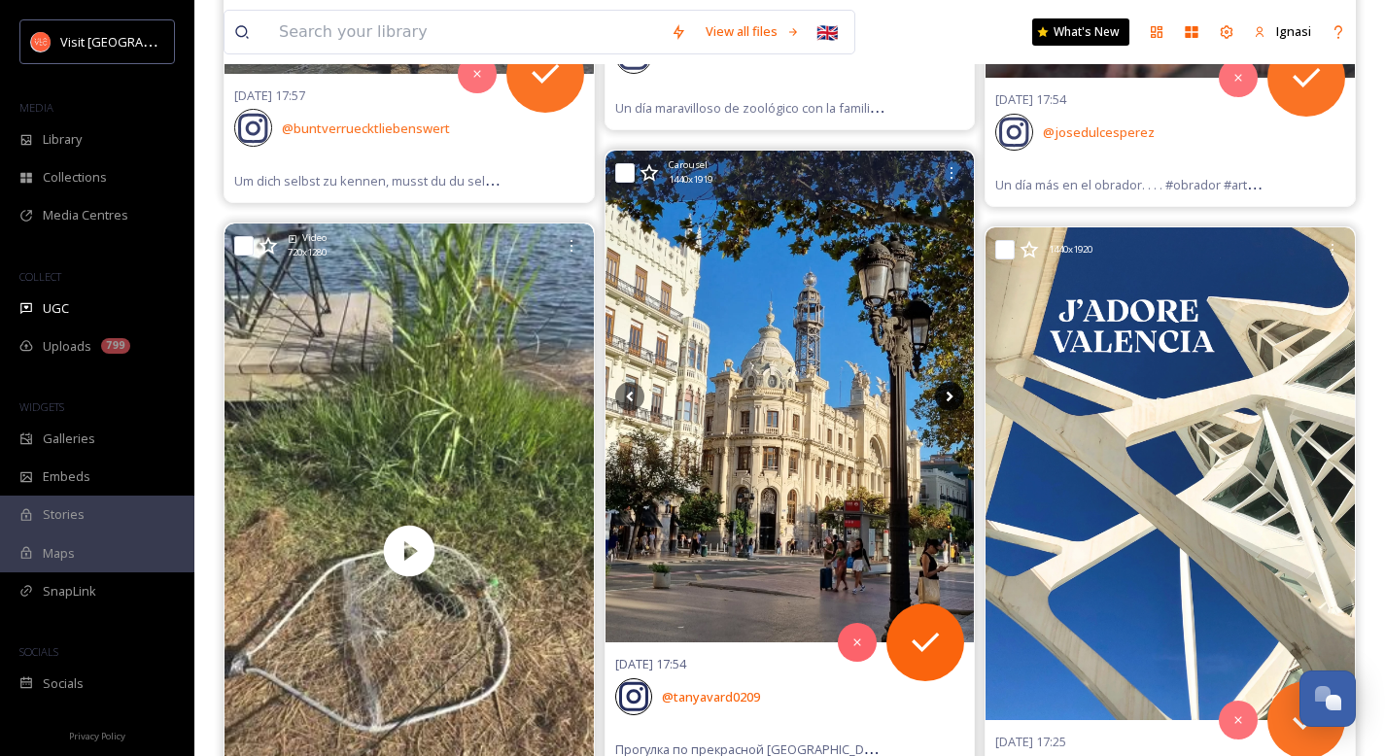
click at [950, 396] on icon at bounding box center [950, 397] width 7 height 11
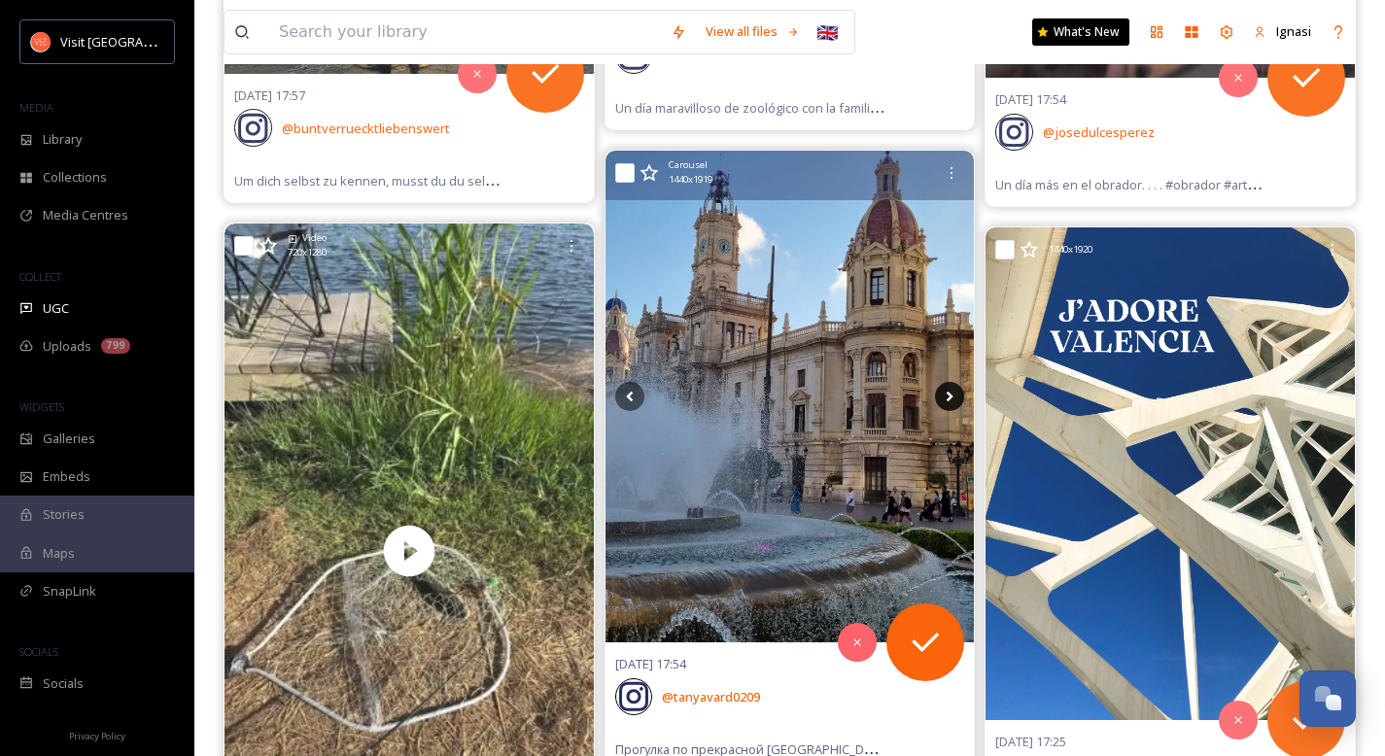
click at [950, 396] on icon at bounding box center [950, 397] width 7 height 11
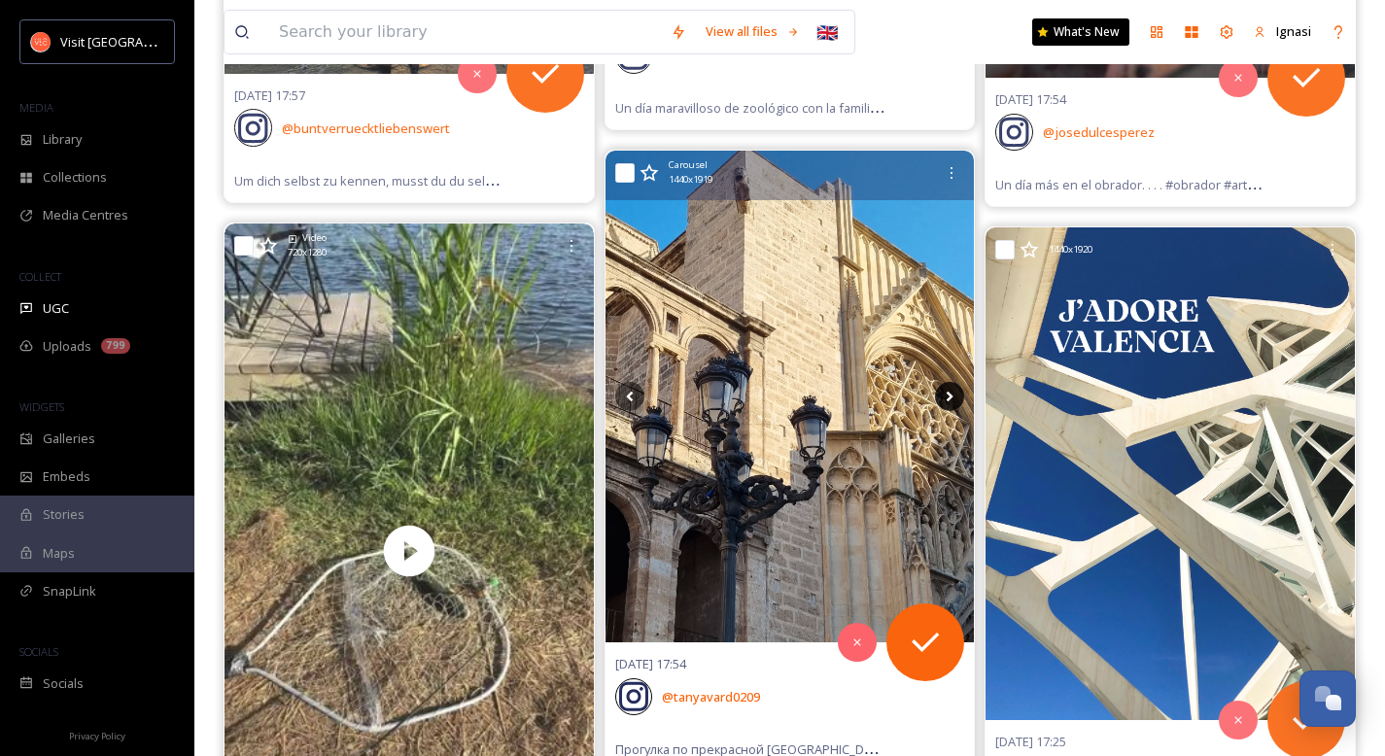
click at [950, 396] on icon at bounding box center [950, 397] width 7 height 11
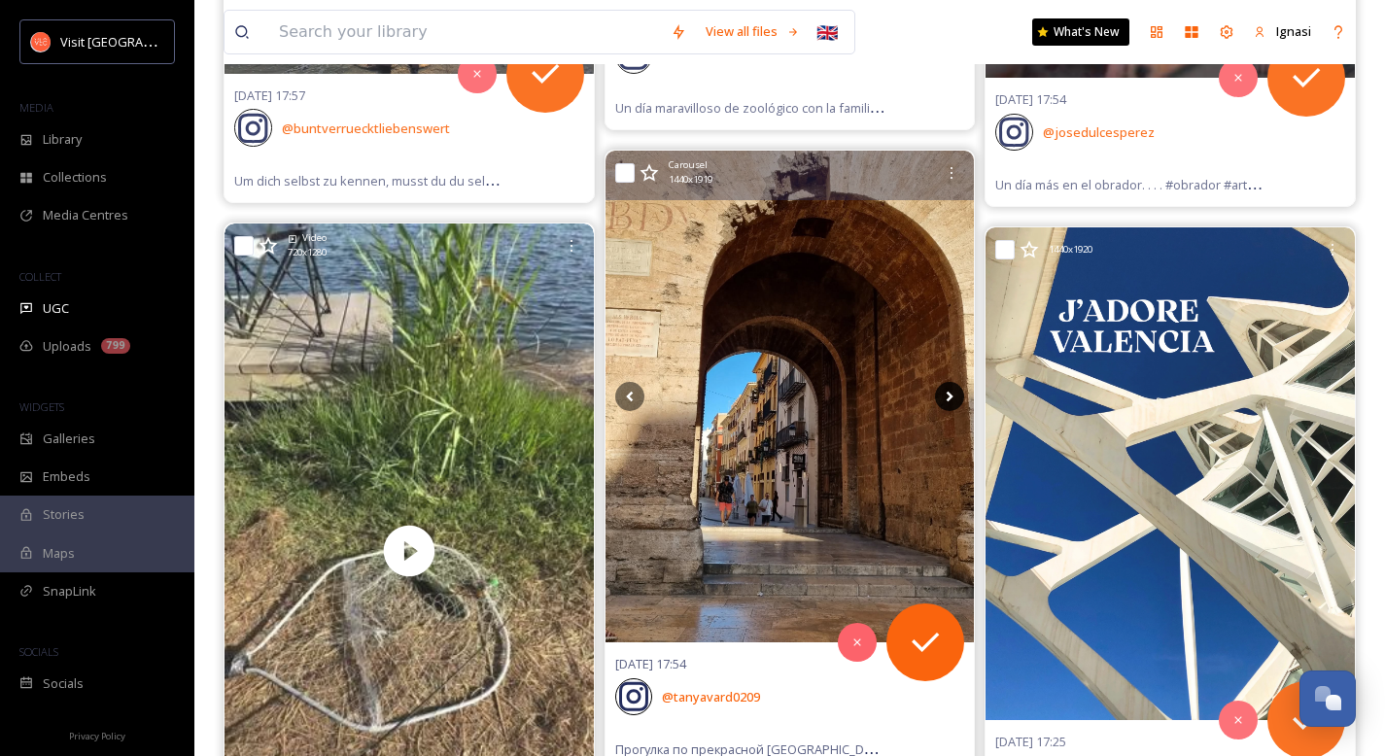
click at [950, 396] on icon at bounding box center [950, 397] width 7 height 11
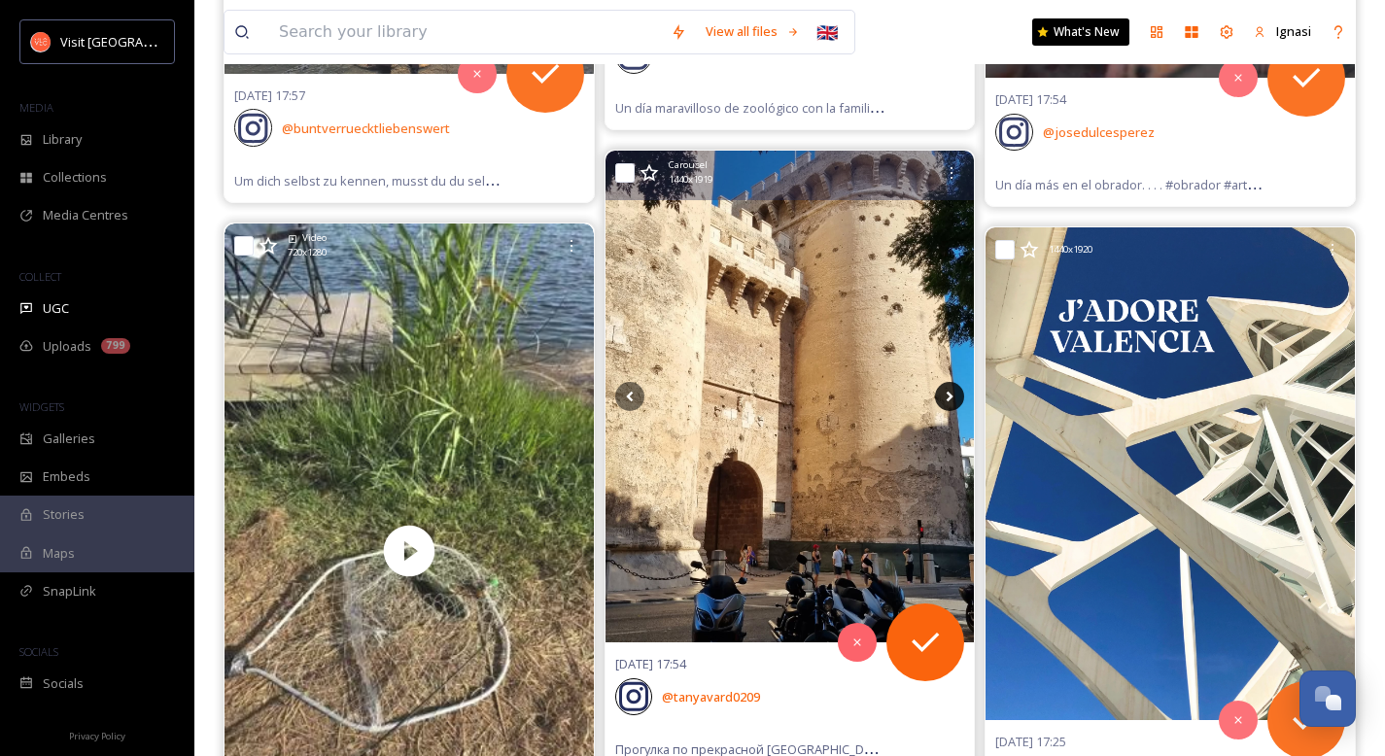
click at [950, 396] on icon at bounding box center [950, 397] width 7 height 11
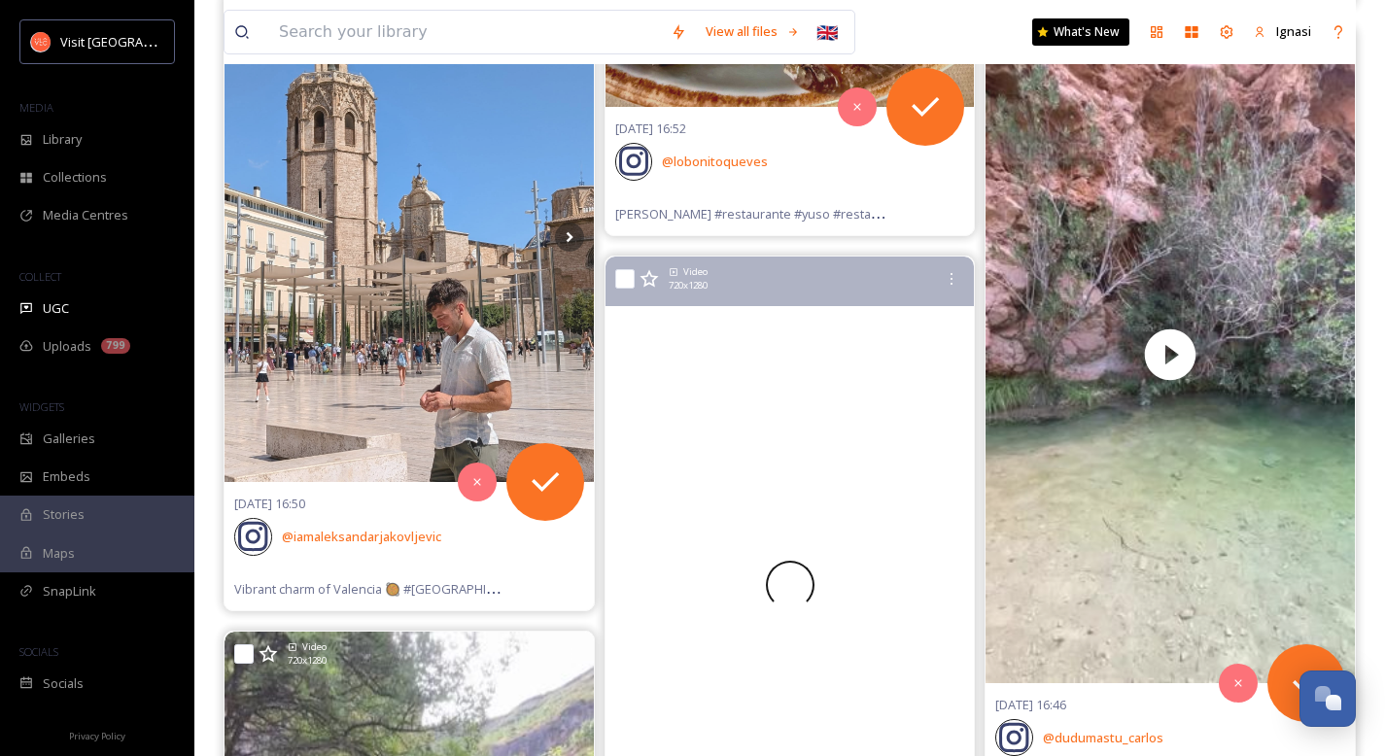
scroll to position [21793, 0]
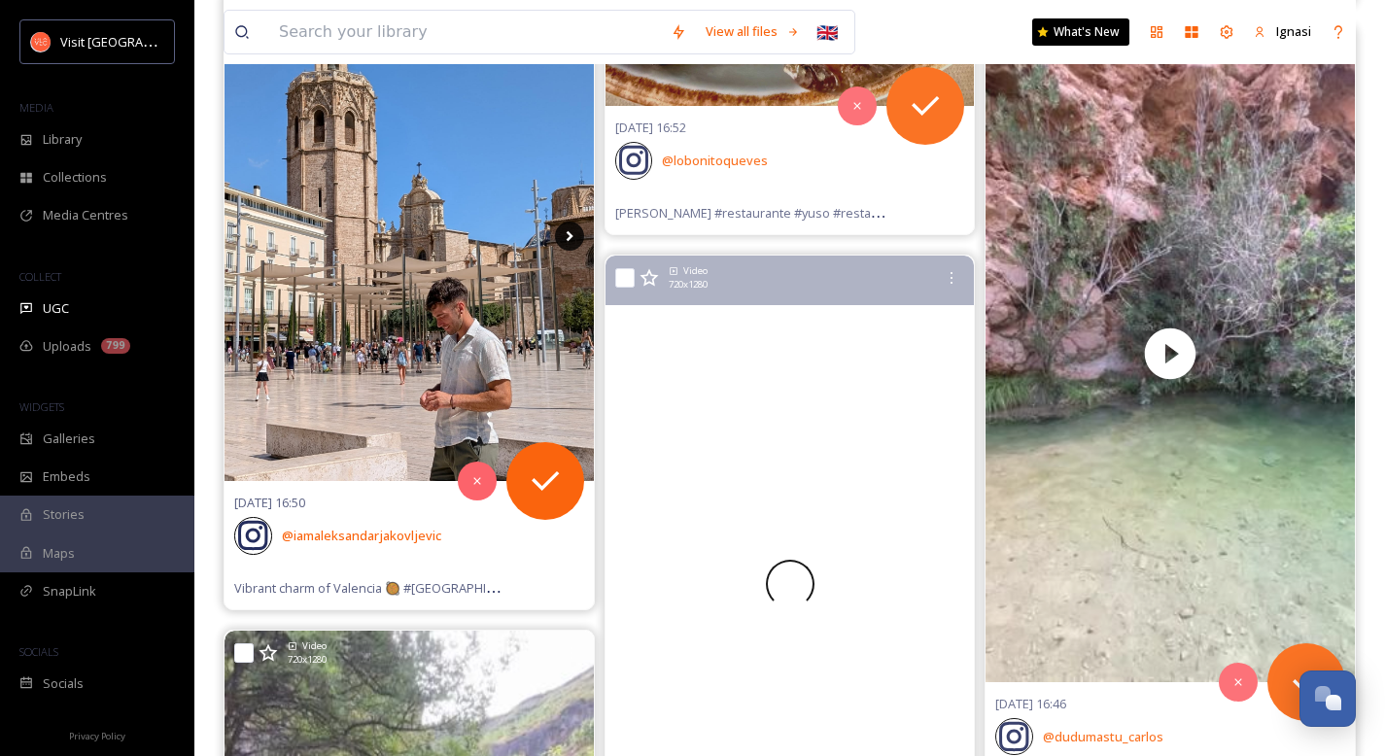
click at [569, 242] on icon at bounding box center [569, 236] width 7 height 11
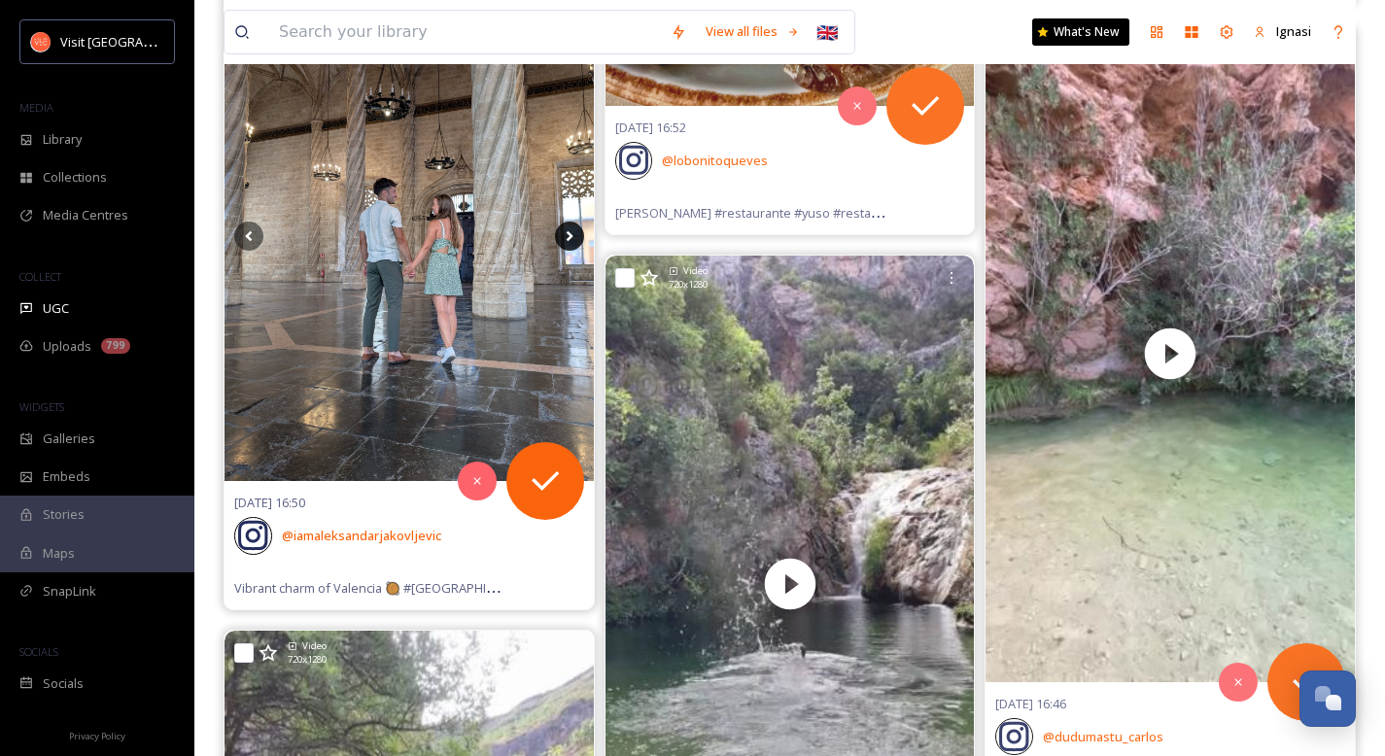
scroll to position [21652, 0]
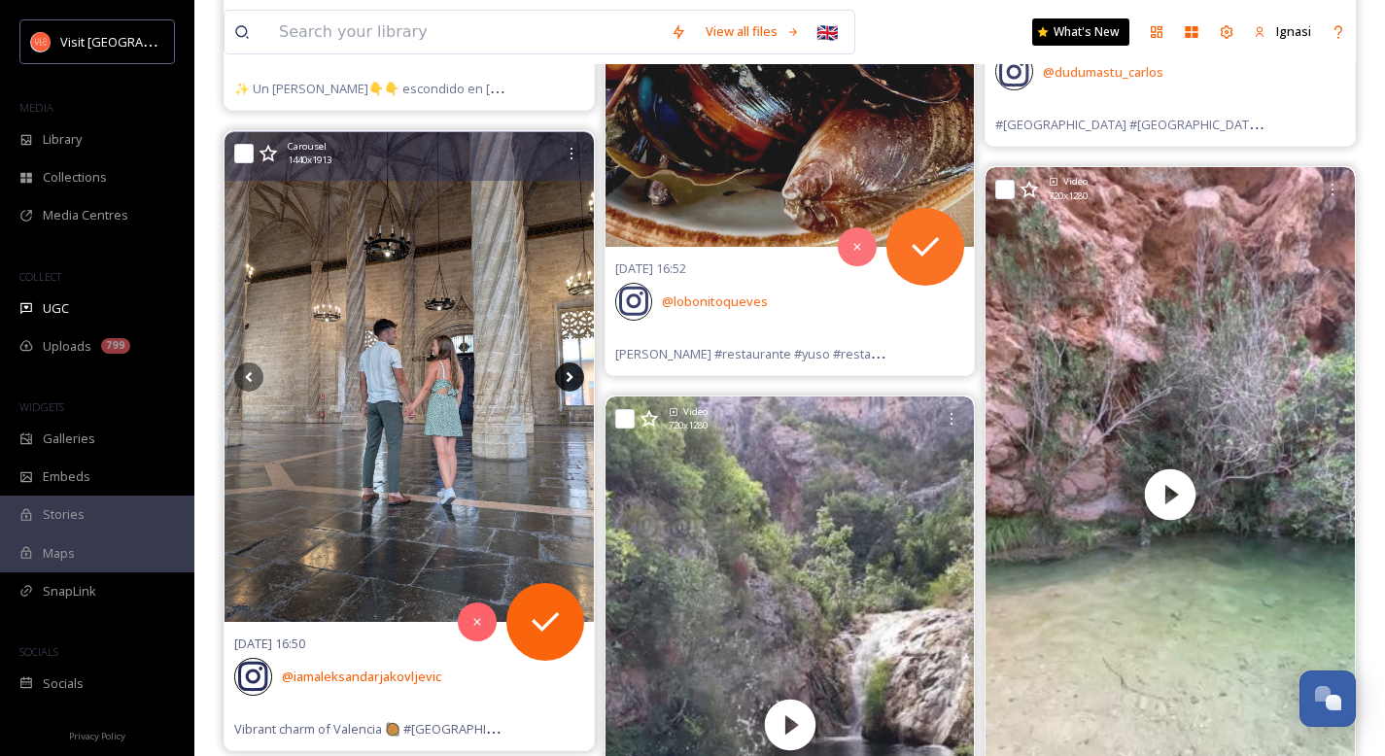
click at [569, 375] on icon at bounding box center [569, 377] width 7 height 11
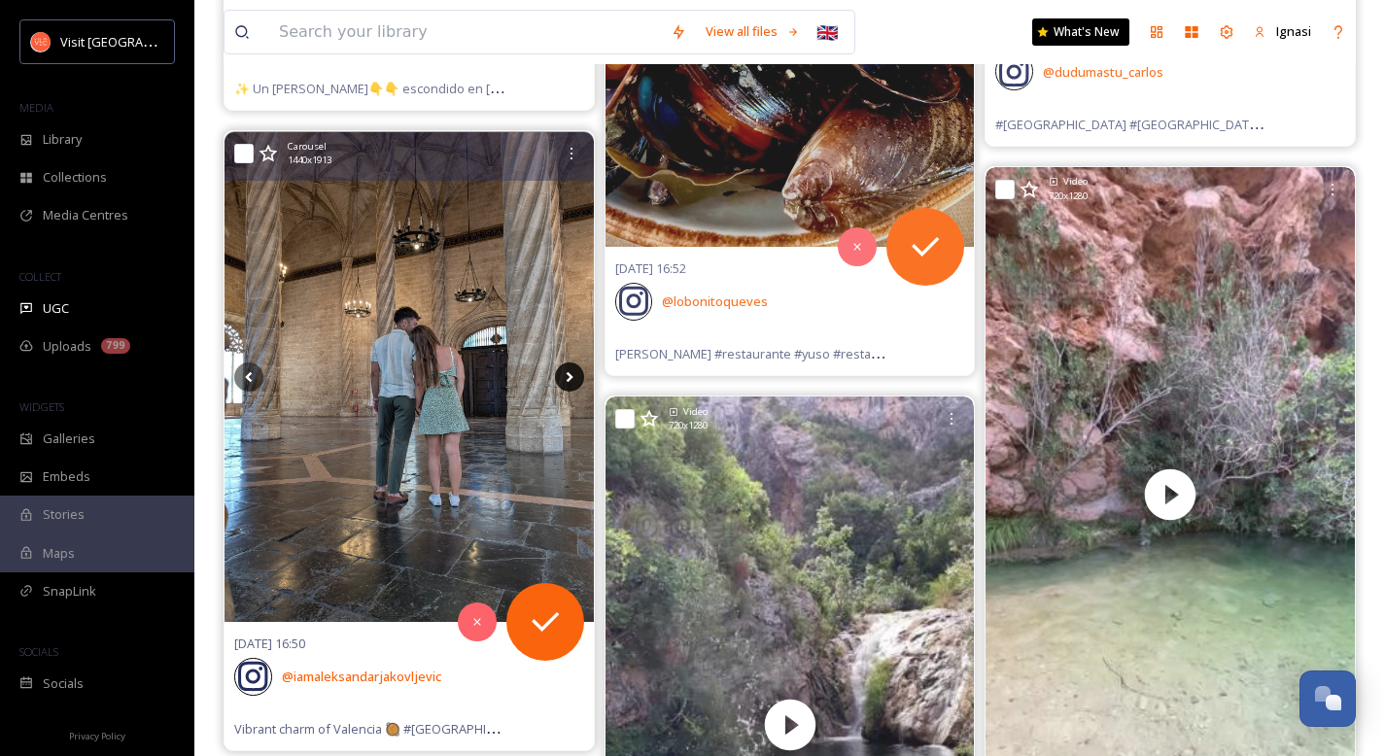
click at [569, 375] on icon at bounding box center [569, 377] width 7 height 11
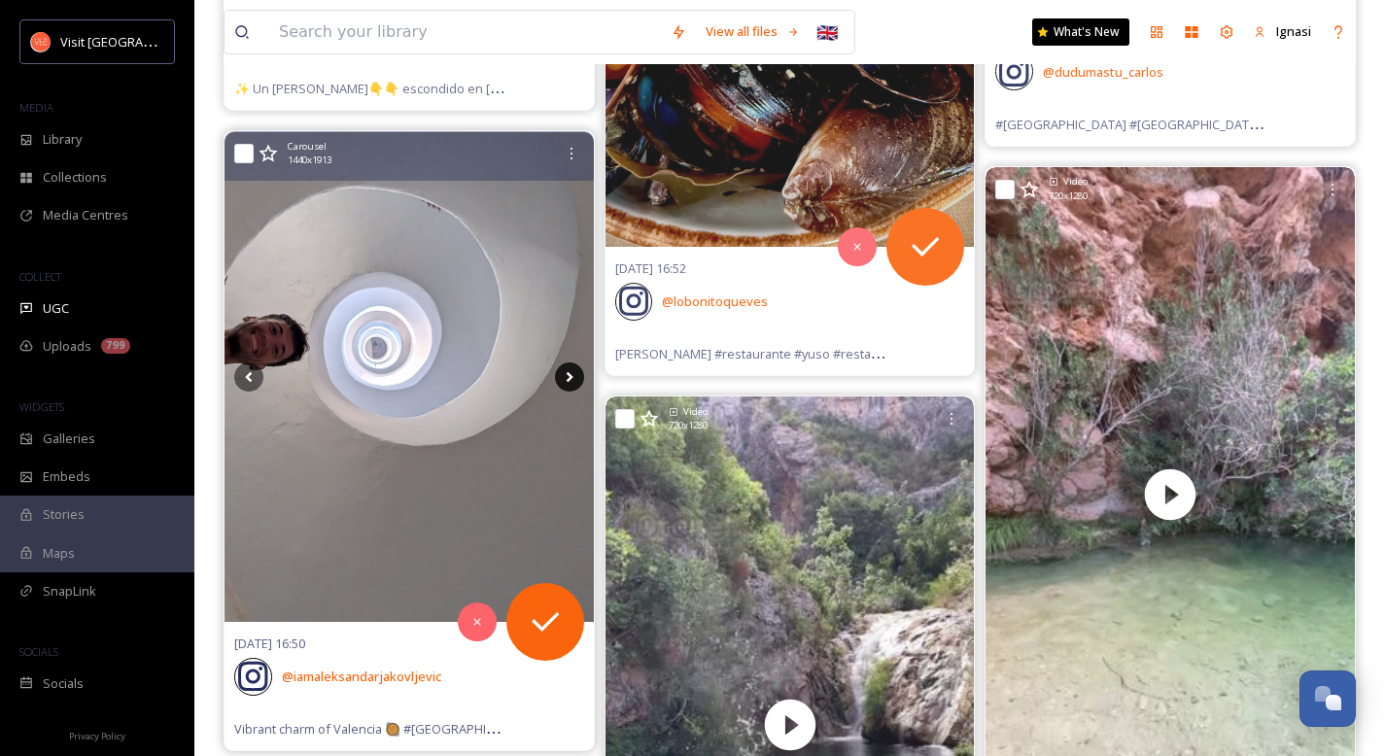
click at [569, 375] on icon at bounding box center [569, 377] width 7 height 11
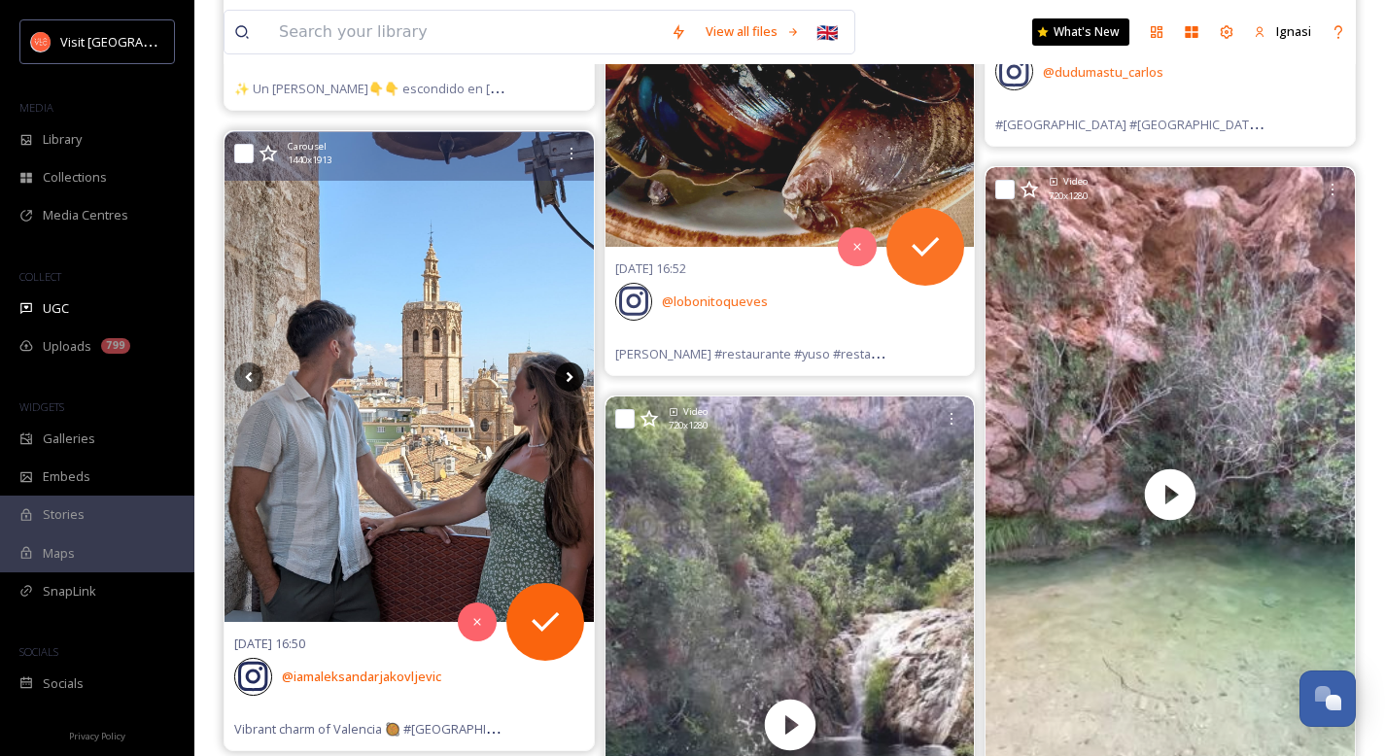
click at [569, 375] on icon at bounding box center [569, 377] width 7 height 11
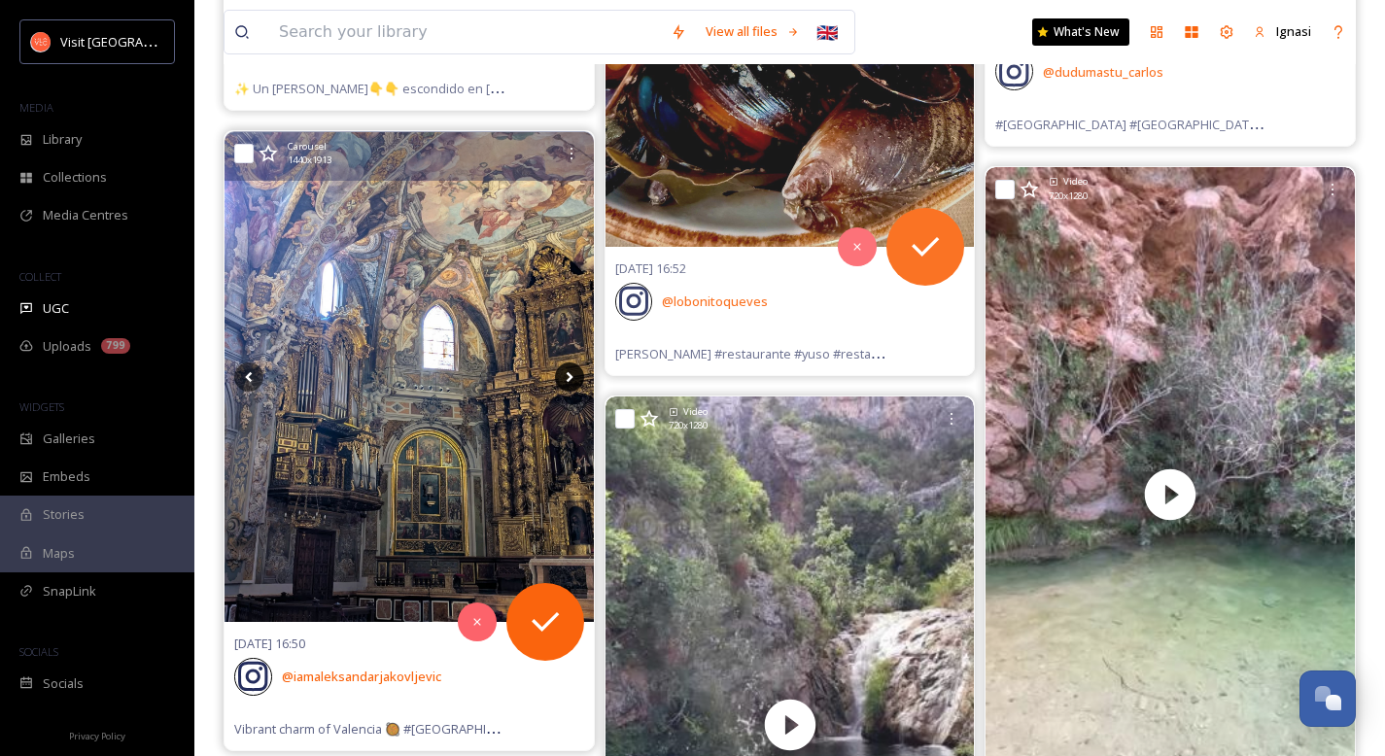
click at [569, 375] on icon at bounding box center [569, 377] width 7 height 11
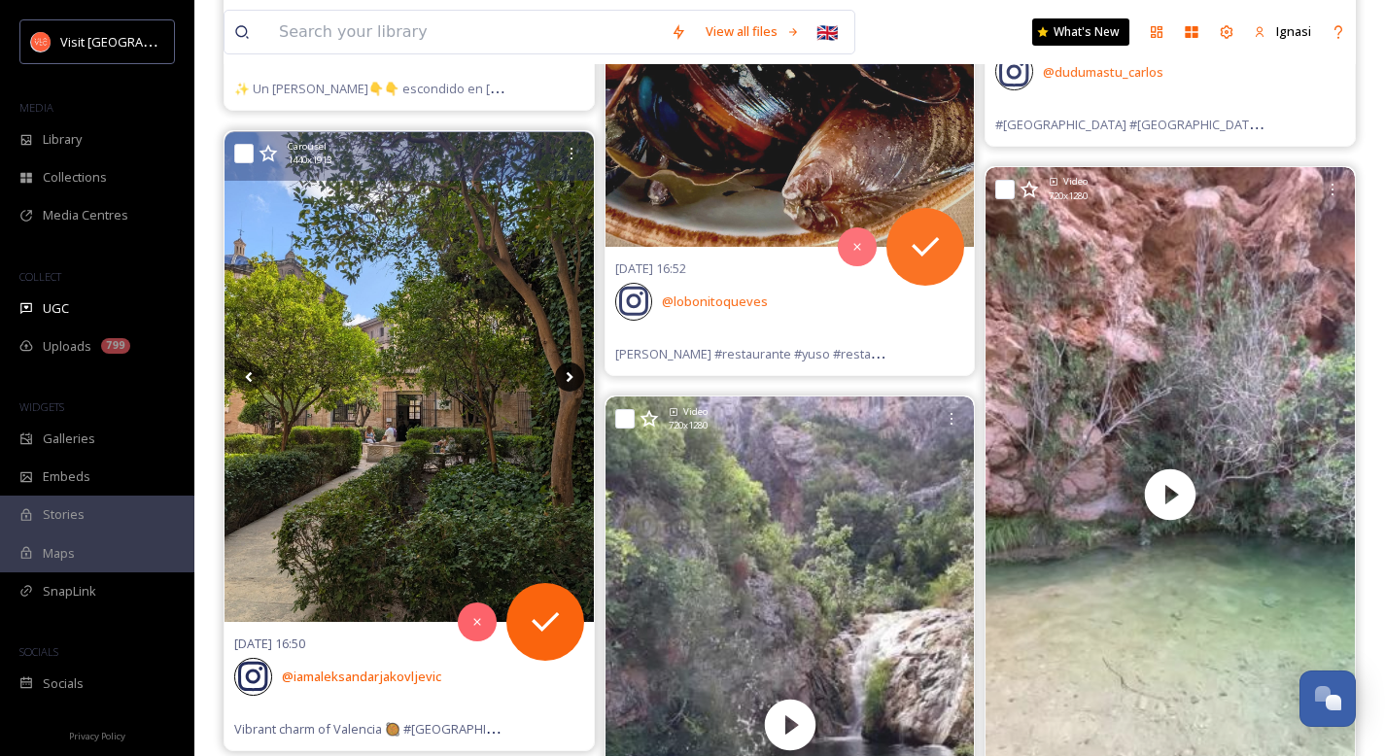
click at [569, 375] on icon at bounding box center [569, 377] width 7 height 11
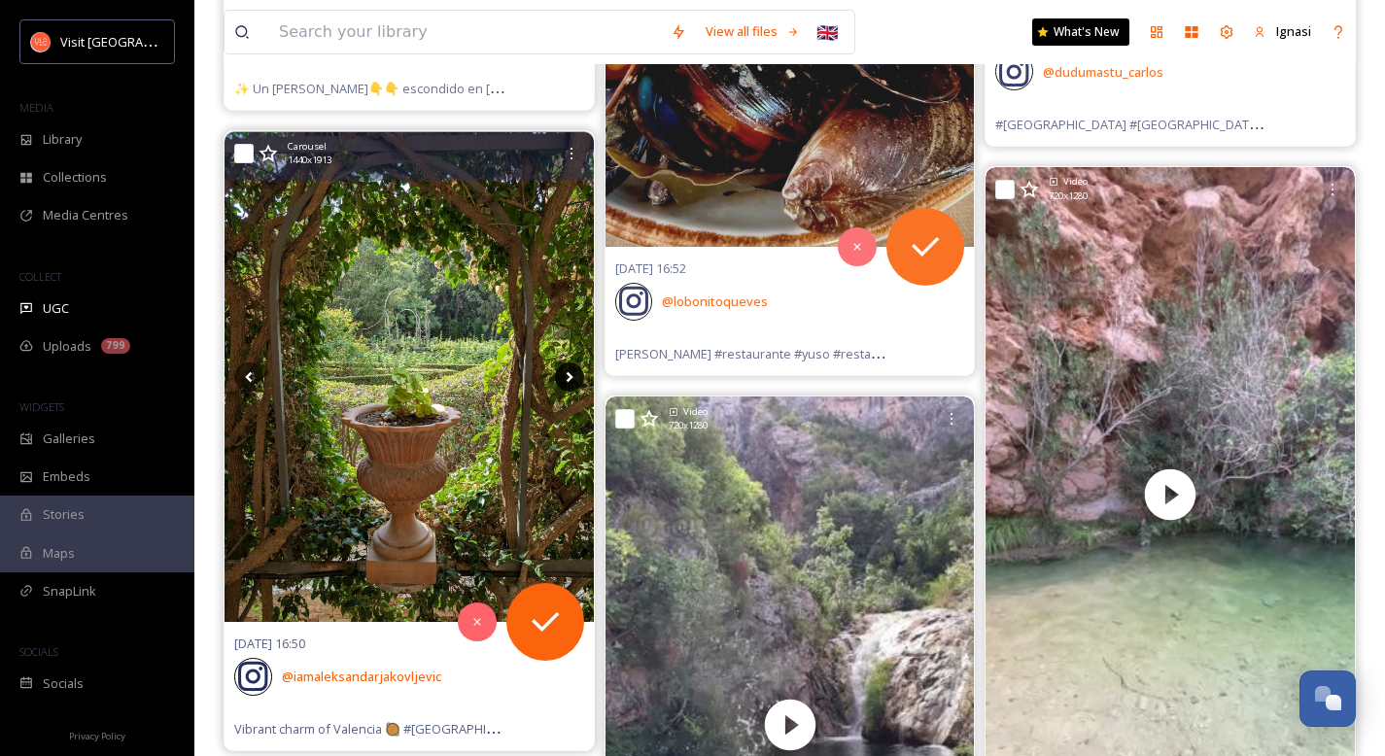
click at [569, 375] on icon at bounding box center [569, 377] width 7 height 11
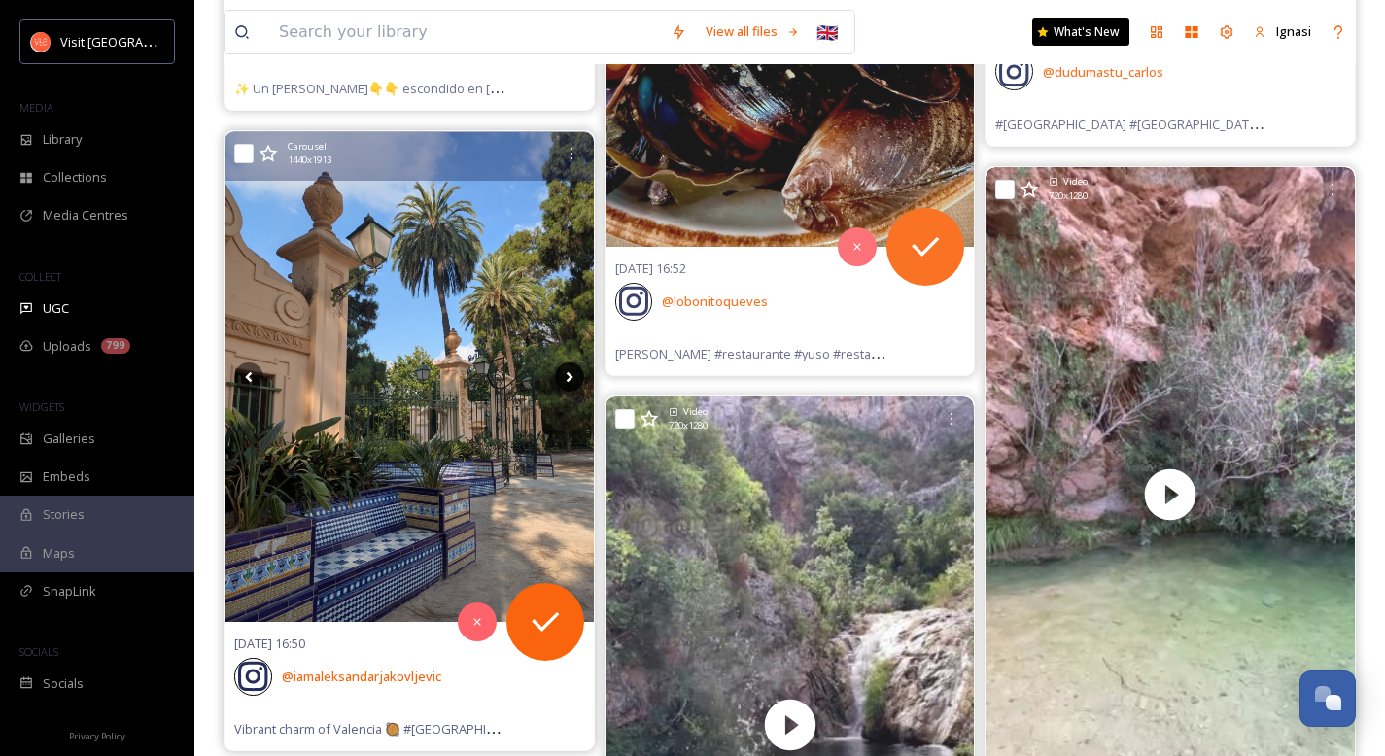
click at [569, 375] on icon at bounding box center [569, 377] width 7 height 11
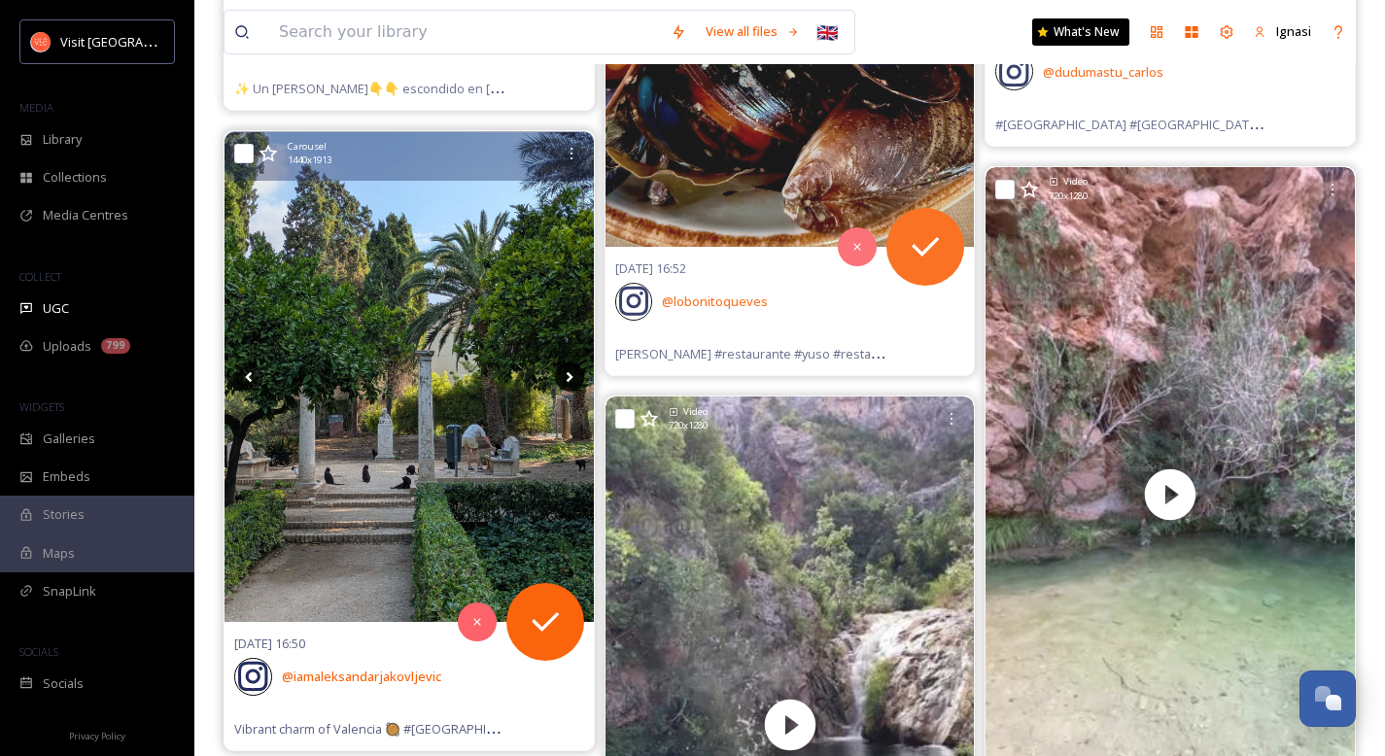
click at [569, 375] on icon at bounding box center [569, 377] width 7 height 11
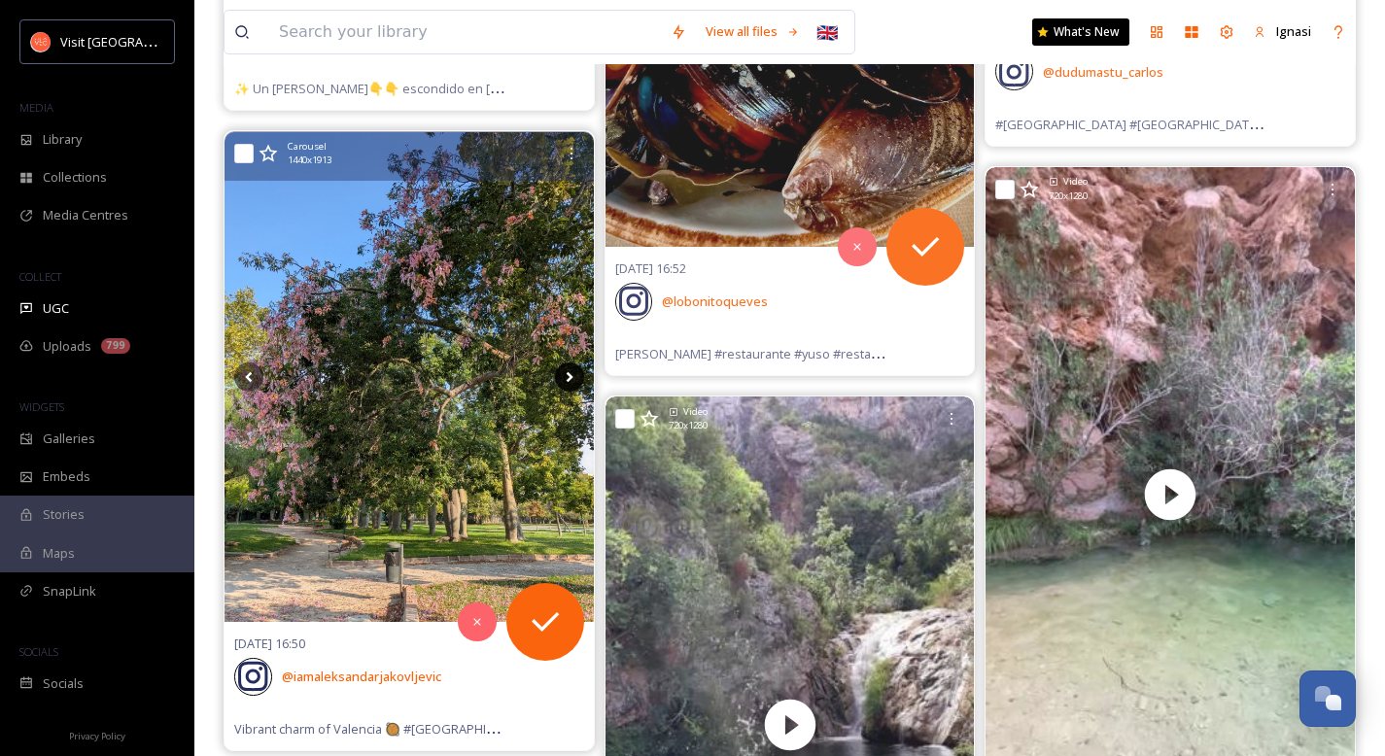
click at [569, 375] on icon at bounding box center [569, 377] width 7 height 11
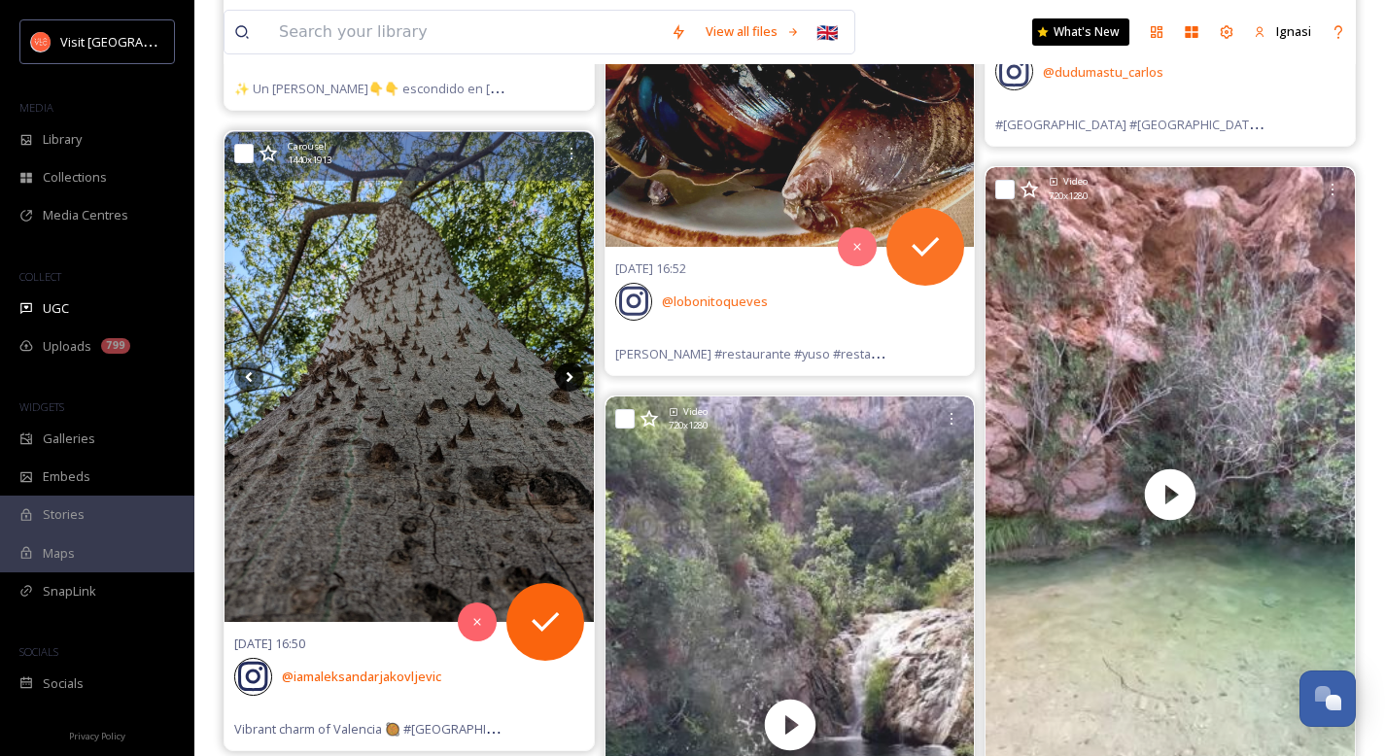
click at [569, 375] on icon at bounding box center [569, 377] width 7 height 11
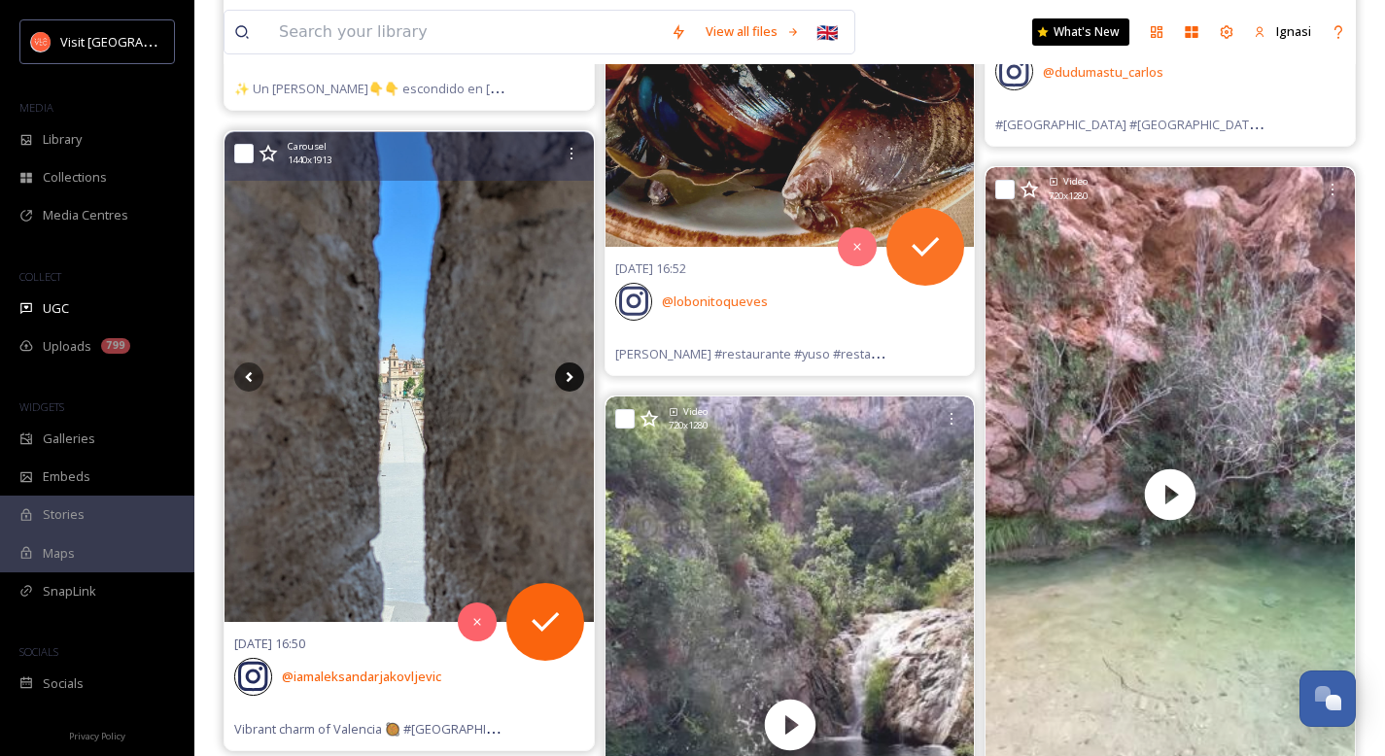
click at [569, 375] on icon at bounding box center [569, 377] width 7 height 11
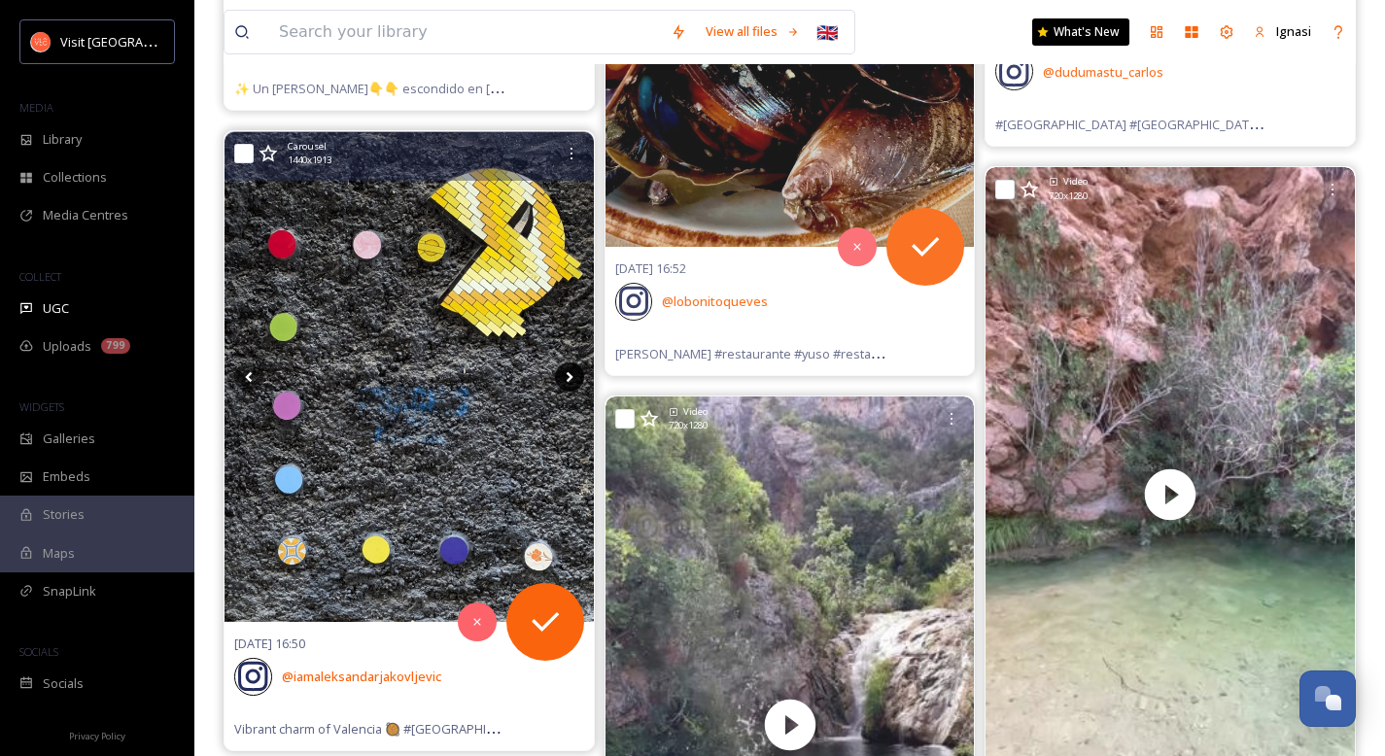
click at [569, 375] on icon at bounding box center [569, 377] width 7 height 11
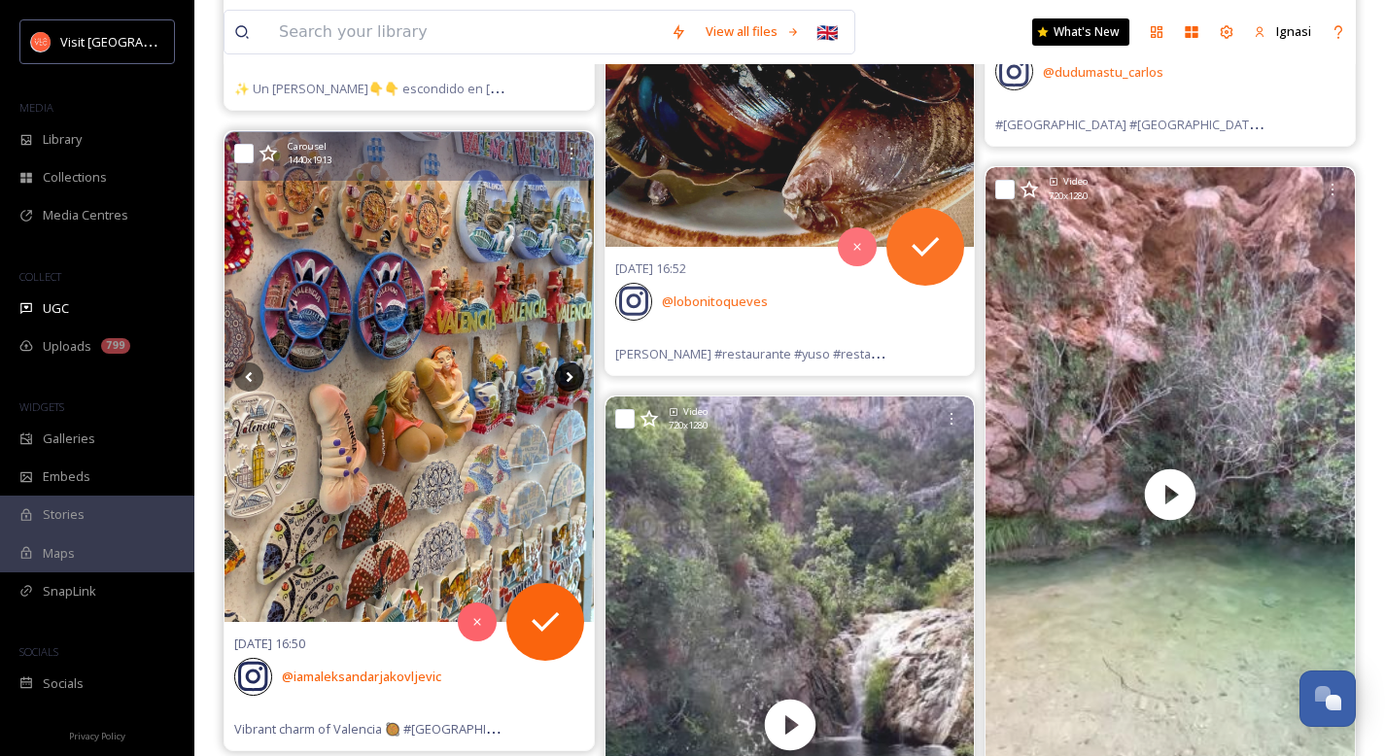
click at [569, 375] on icon at bounding box center [569, 377] width 7 height 11
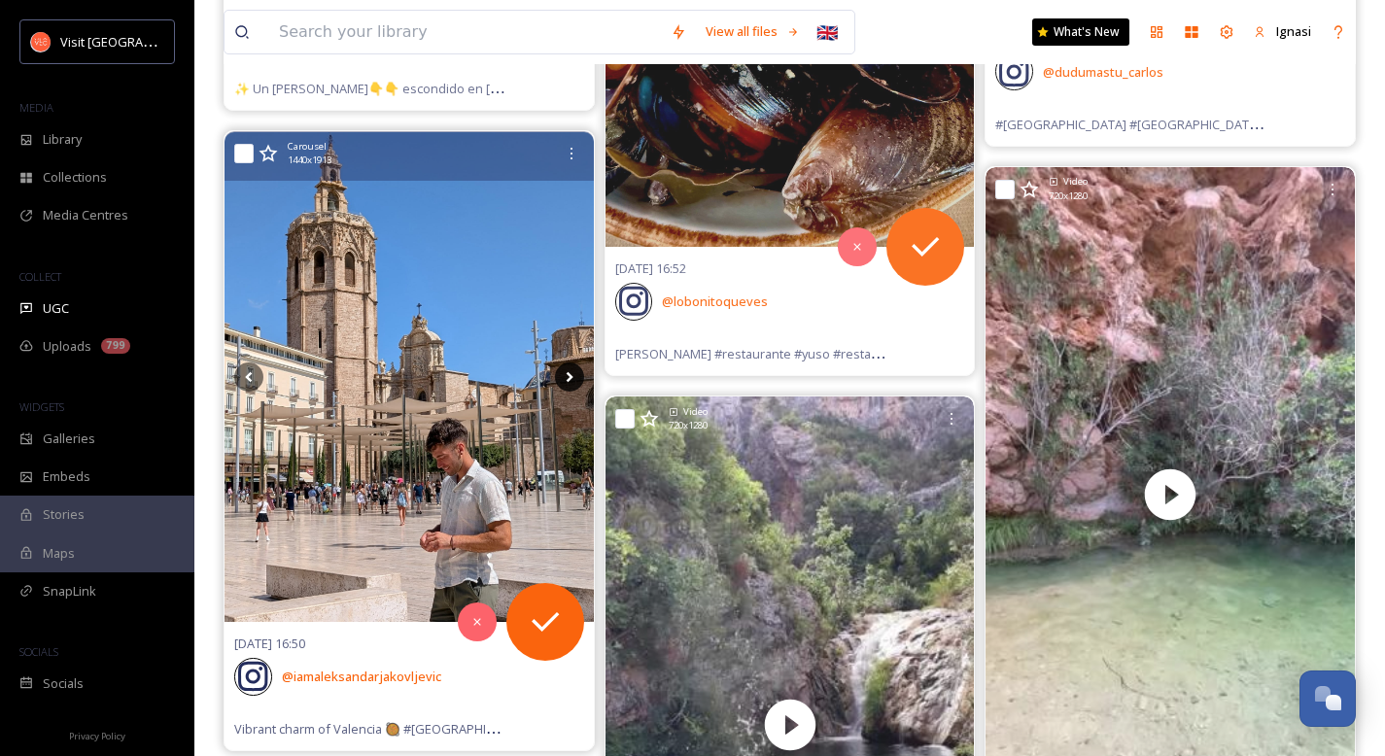
click at [569, 375] on icon at bounding box center [569, 377] width 7 height 11
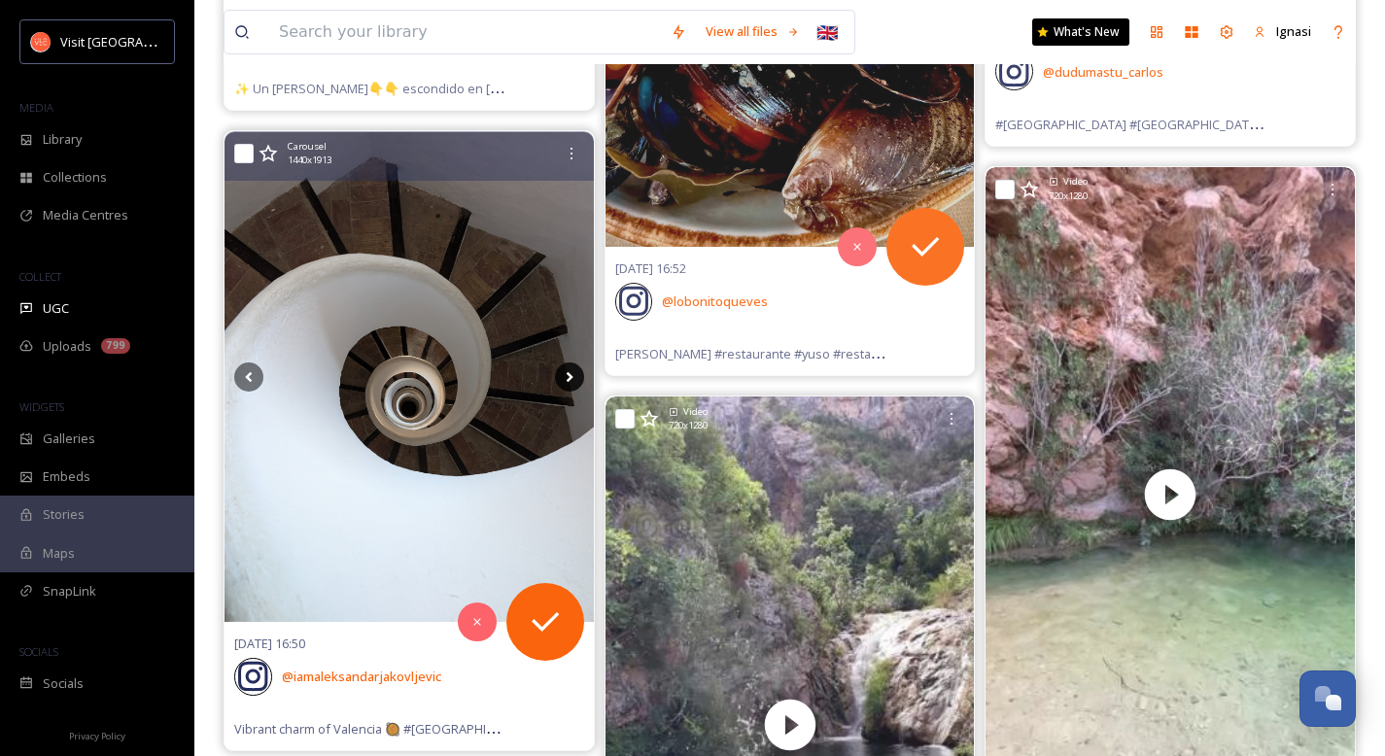
click at [569, 375] on icon at bounding box center [569, 377] width 7 height 11
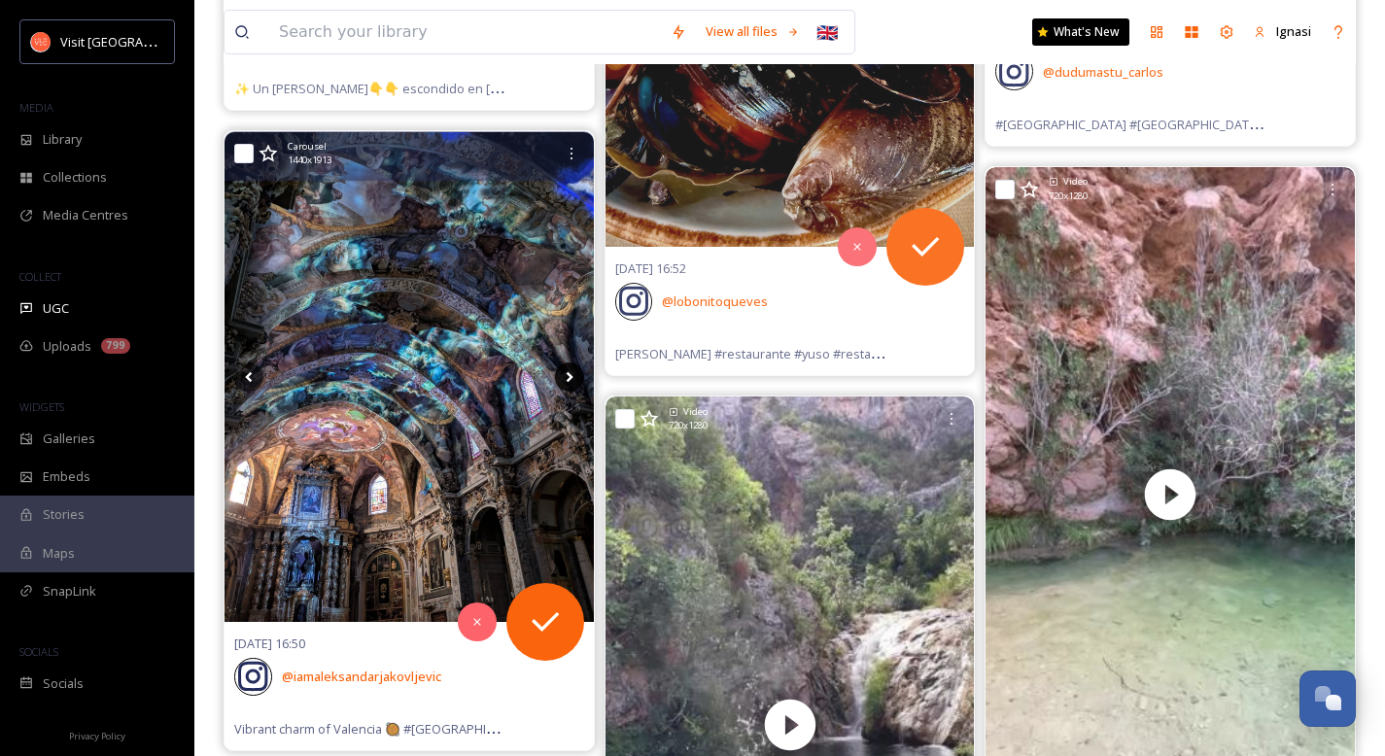
click at [569, 375] on icon at bounding box center [569, 377] width 7 height 11
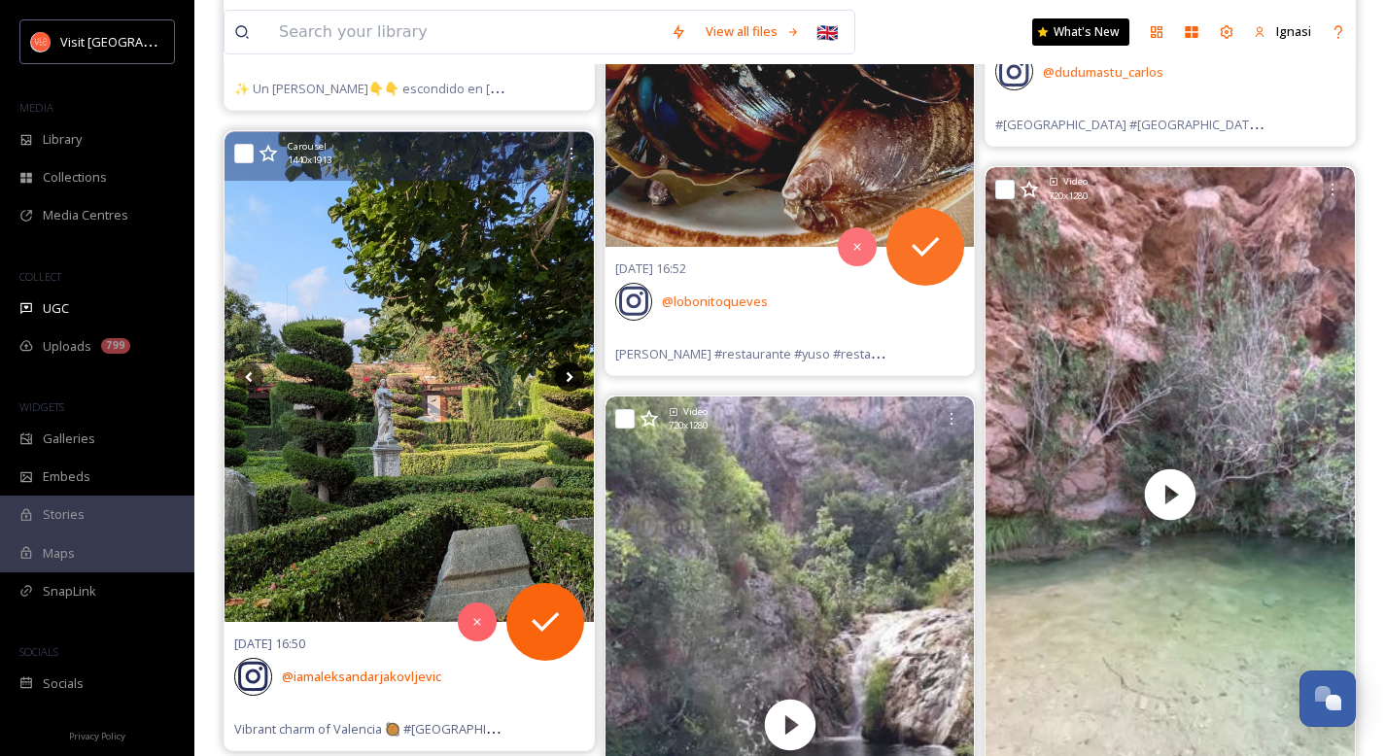
click at [569, 375] on icon at bounding box center [569, 377] width 7 height 11
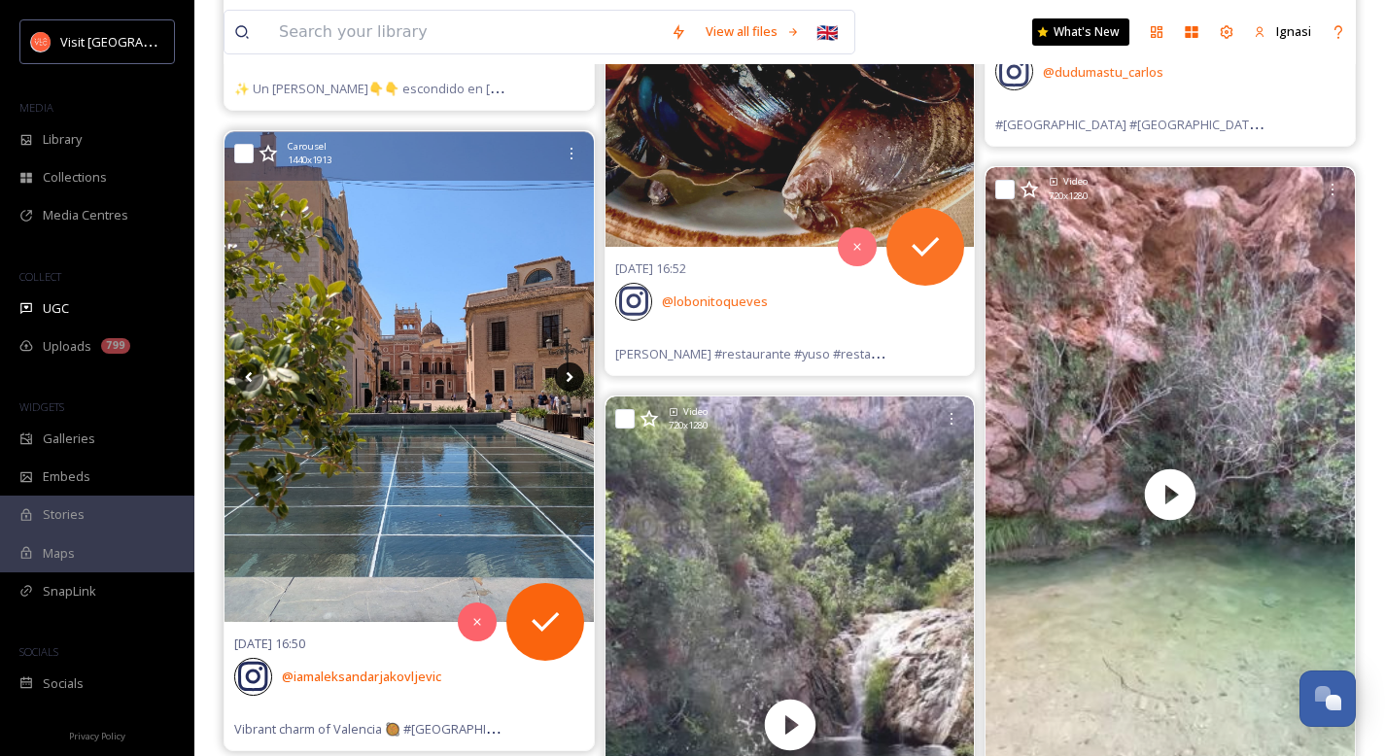
click at [569, 375] on icon at bounding box center [569, 377] width 7 height 11
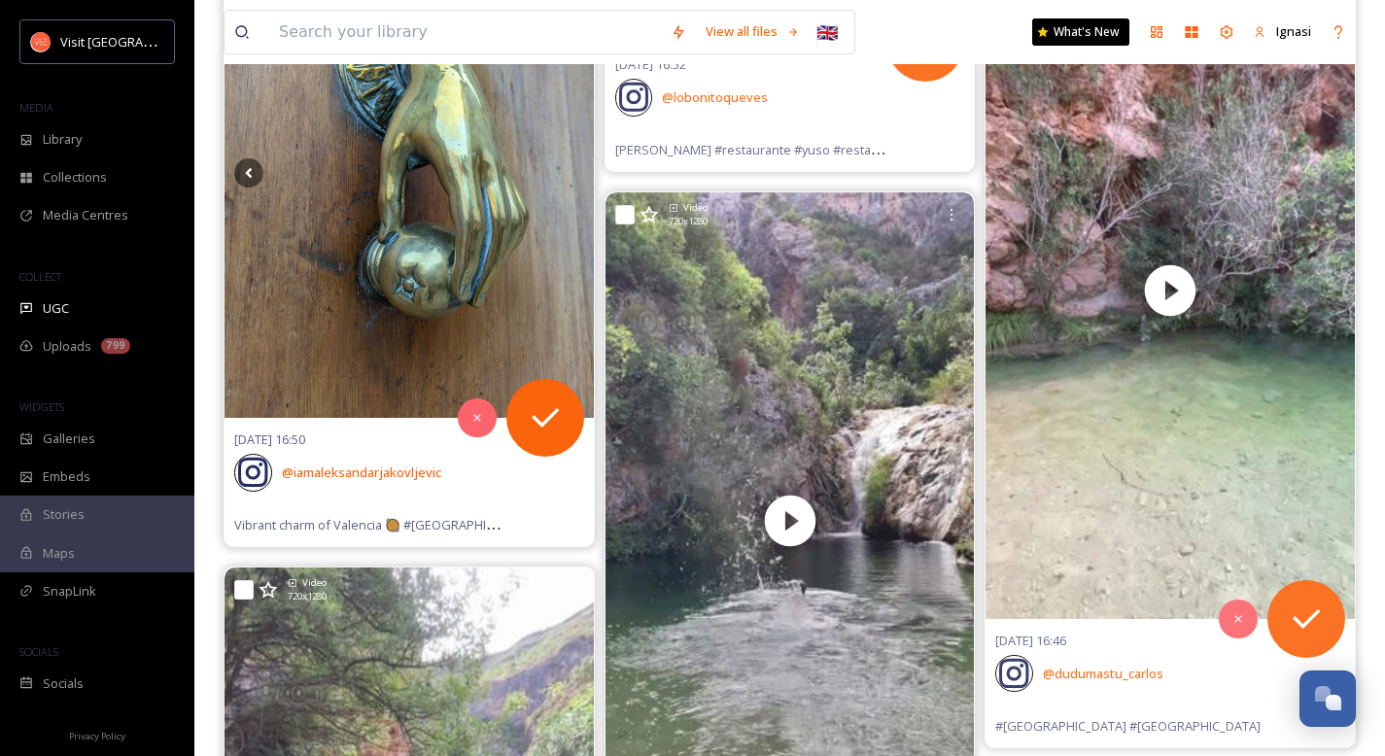
scroll to position [21850, 0]
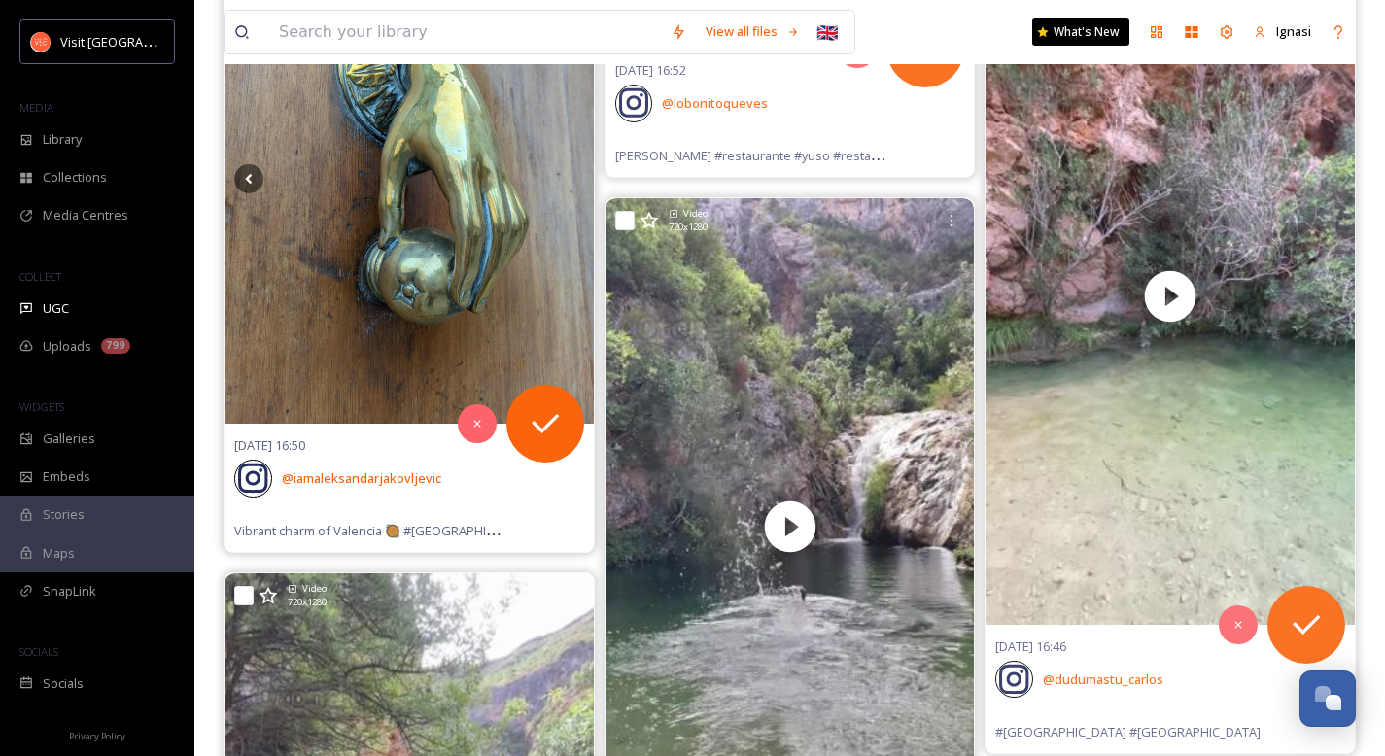
click at [437, 263] on img at bounding box center [409, 179] width 369 height 490
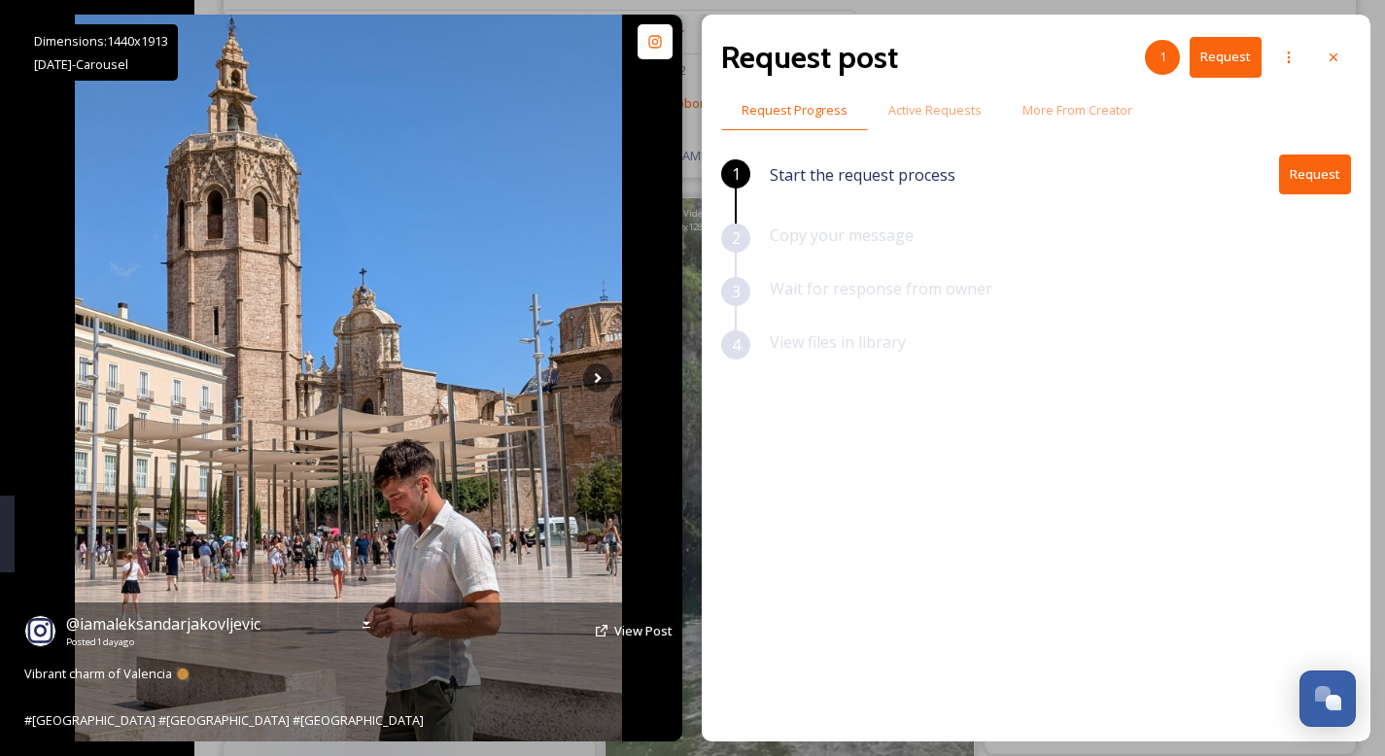
scroll to position [21209, 0]
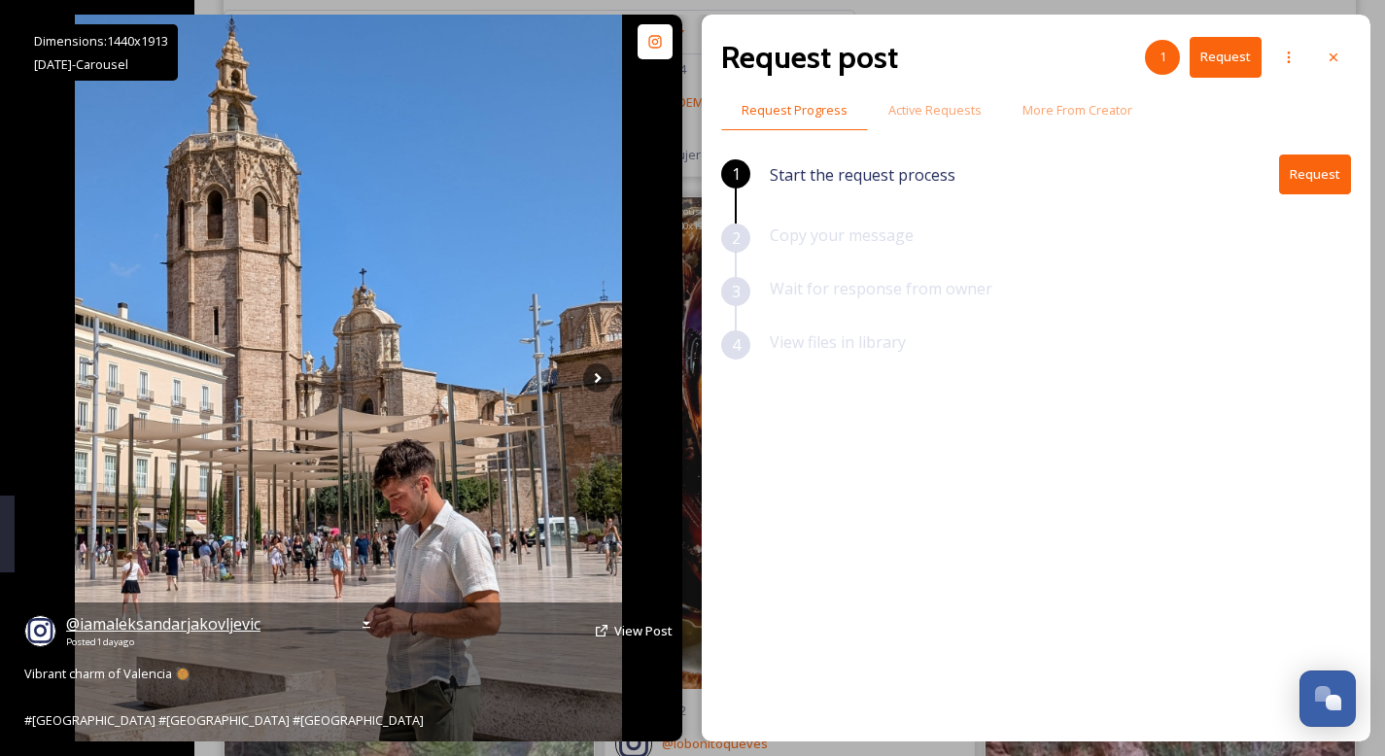
click at [208, 628] on span "@ iamaleksandarjakovljevic" at bounding box center [163, 623] width 194 height 21
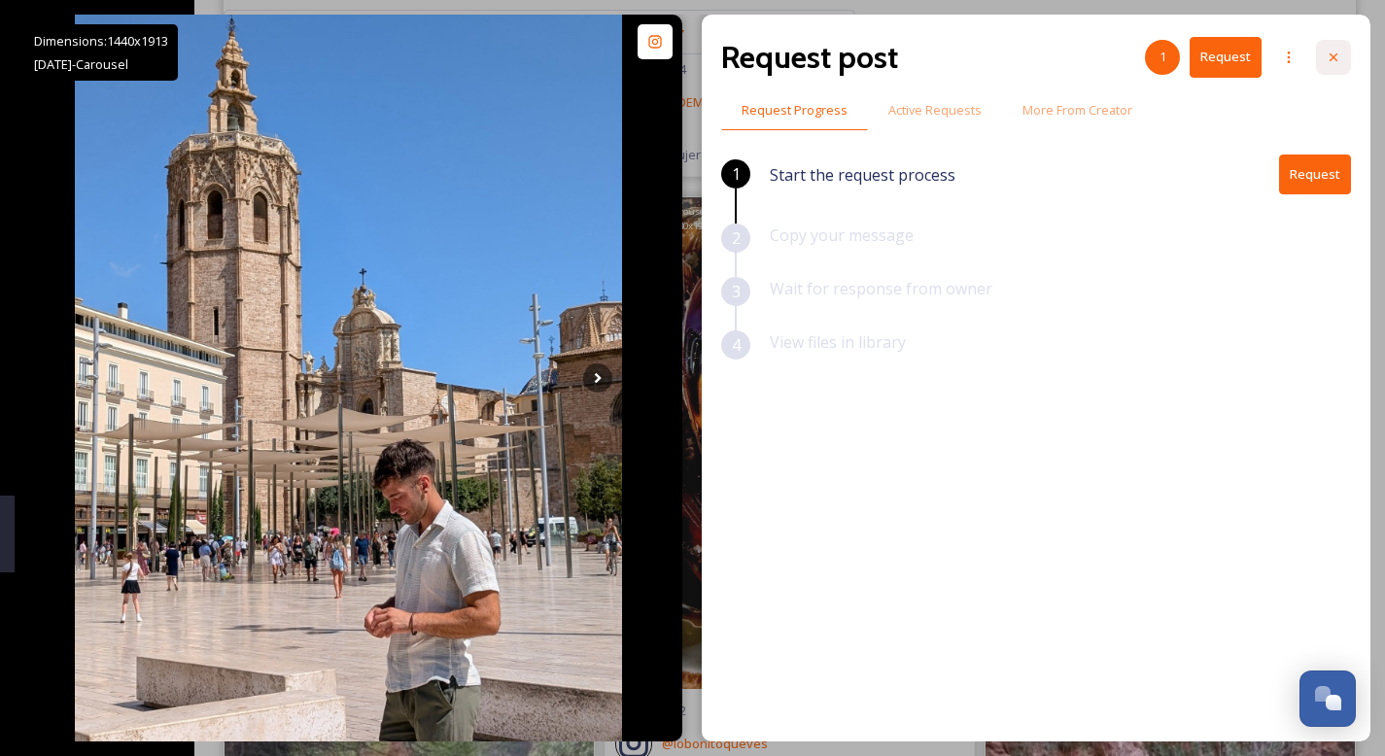
click at [1338, 55] on icon at bounding box center [1334, 58] width 16 height 16
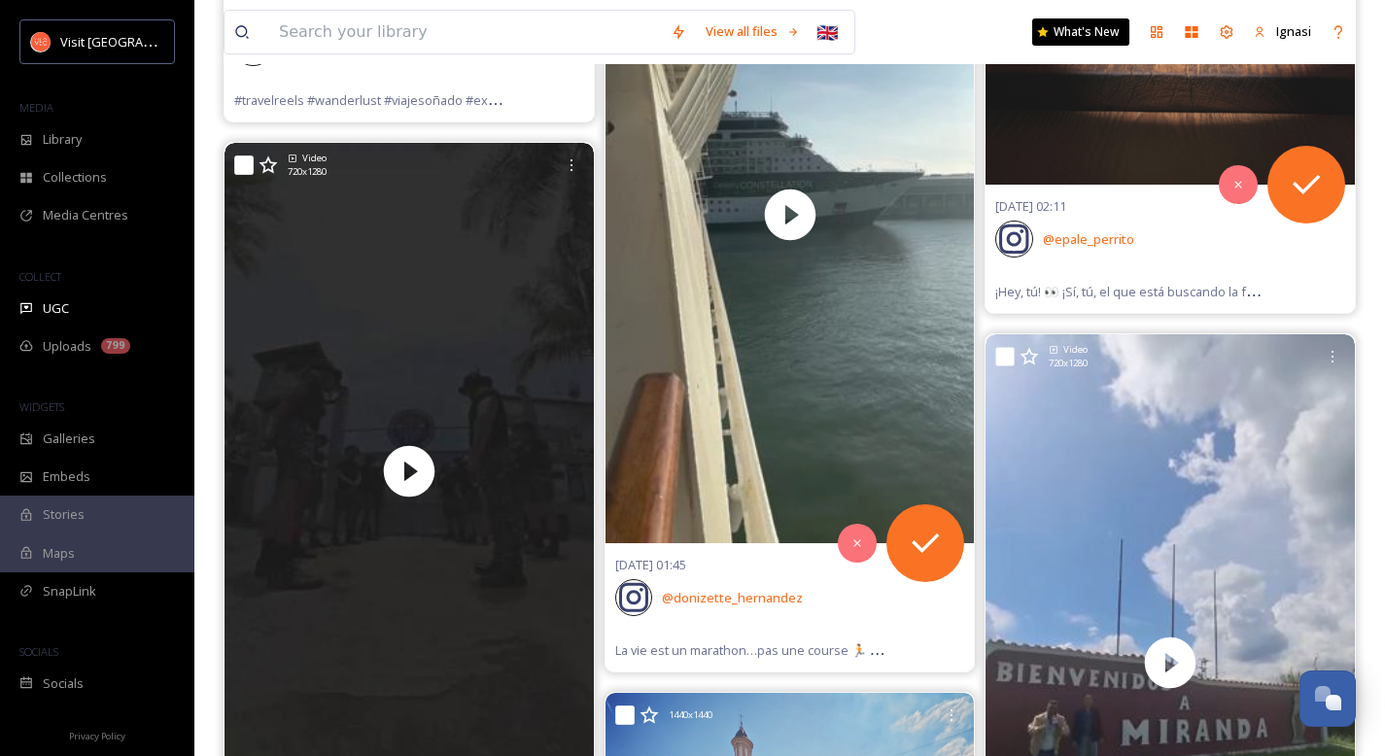
scroll to position [29150, 0]
